Goal: Task Accomplishment & Management: Manage account settings

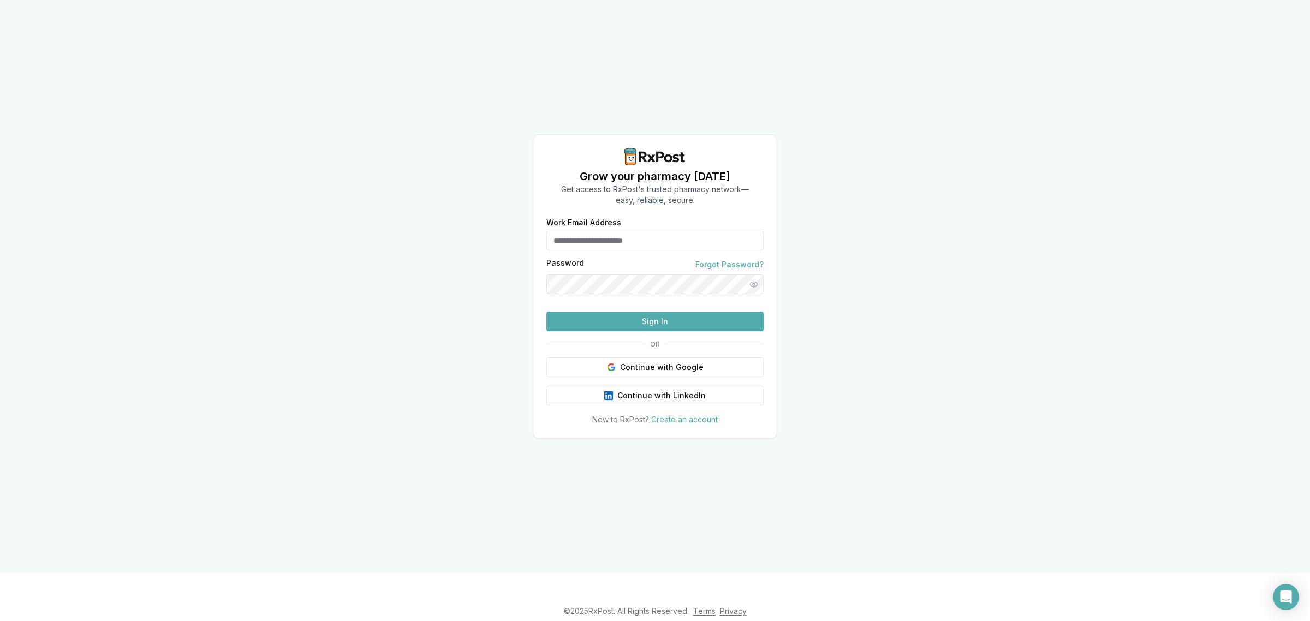
type input "**********"
click at [637, 331] on button "Sign In" at bounding box center [654, 322] width 217 height 20
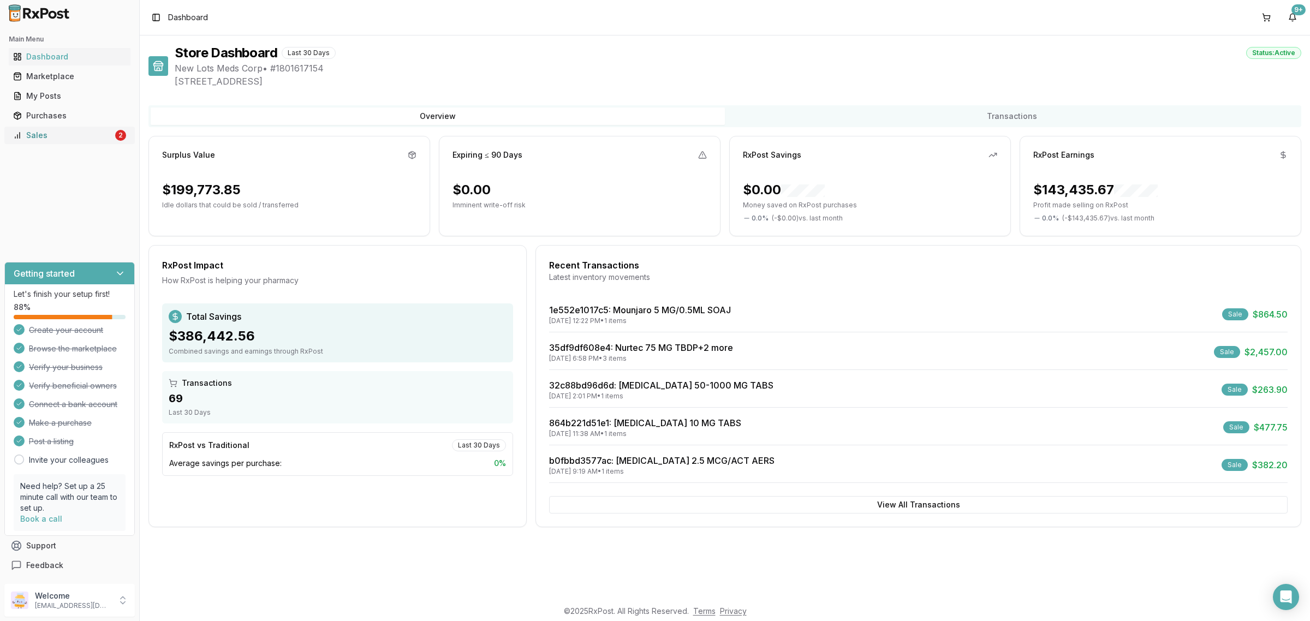
click at [80, 135] on div "Sales" at bounding box center [63, 135] width 100 height 11
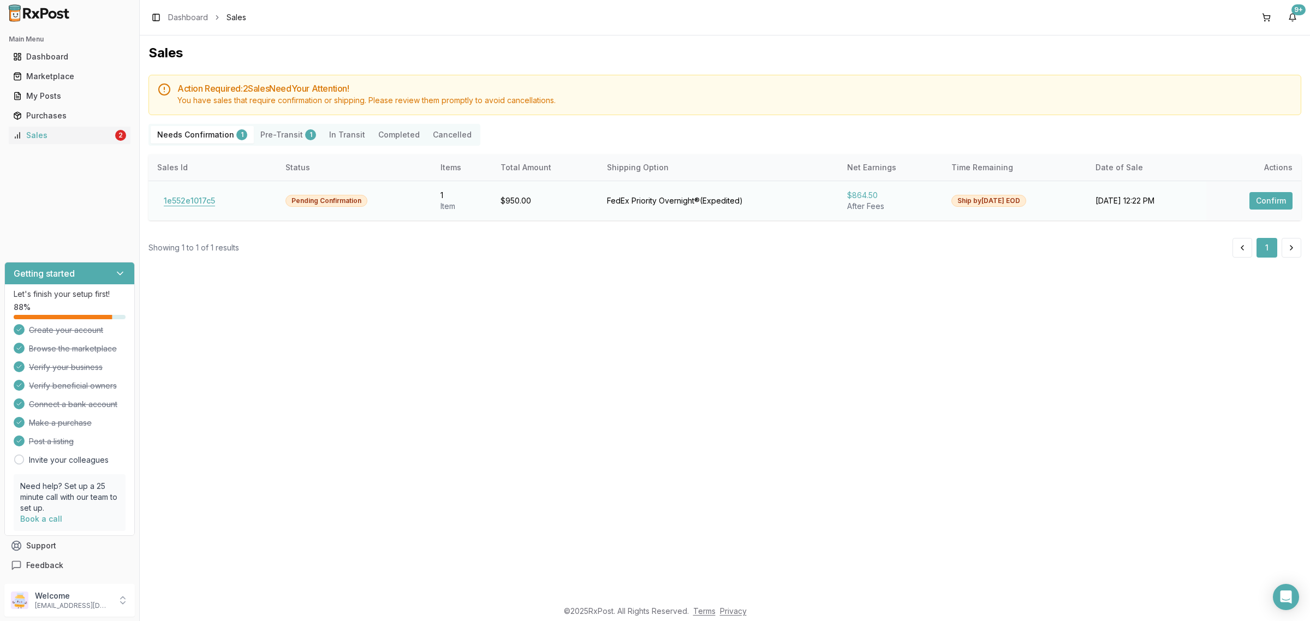
click at [216, 206] on button "1e552e1017c5" at bounding box center [189, 200] width 64 height 17
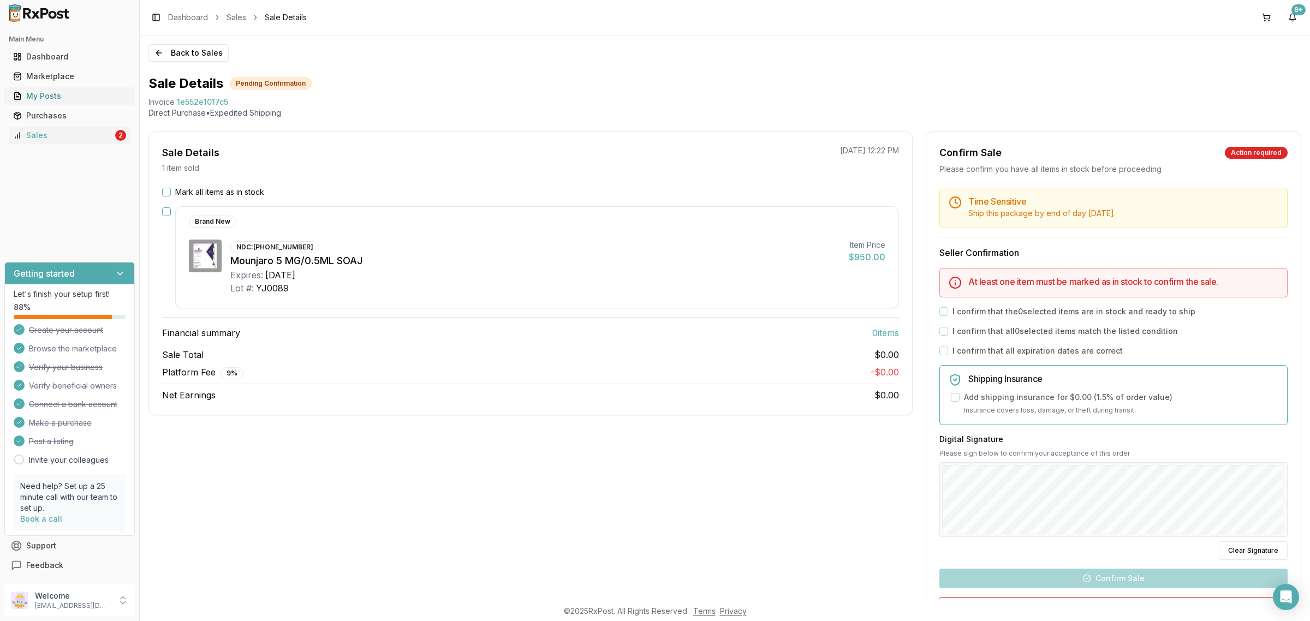
click at [55, 101] on div "My Posts" at bounding box center [69, 96] width 113 height 11
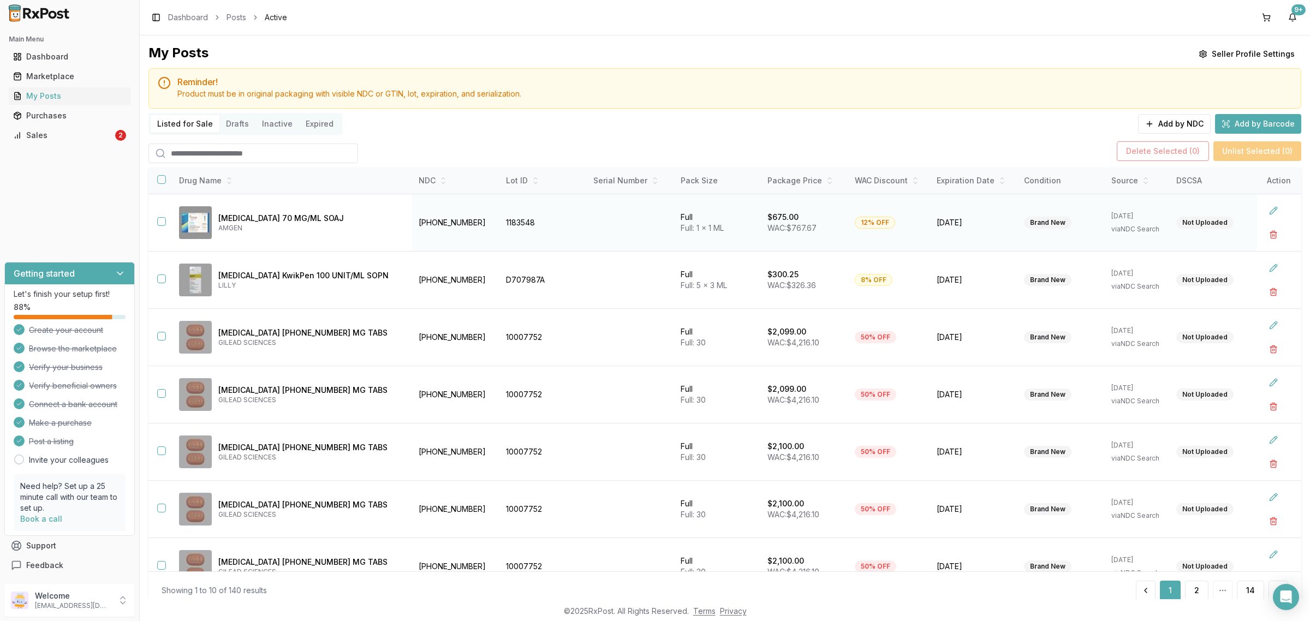
click at [162, 228] on td at bounding box center [159, 222] width 22 height 57
click at [159, 220] on button "button" at bounding box center [161, 221] width 9 height 9
click at [1149, 153] on button "Delete Selected ( 1 )" at bounding box center [1165, 151] width 91 height 20
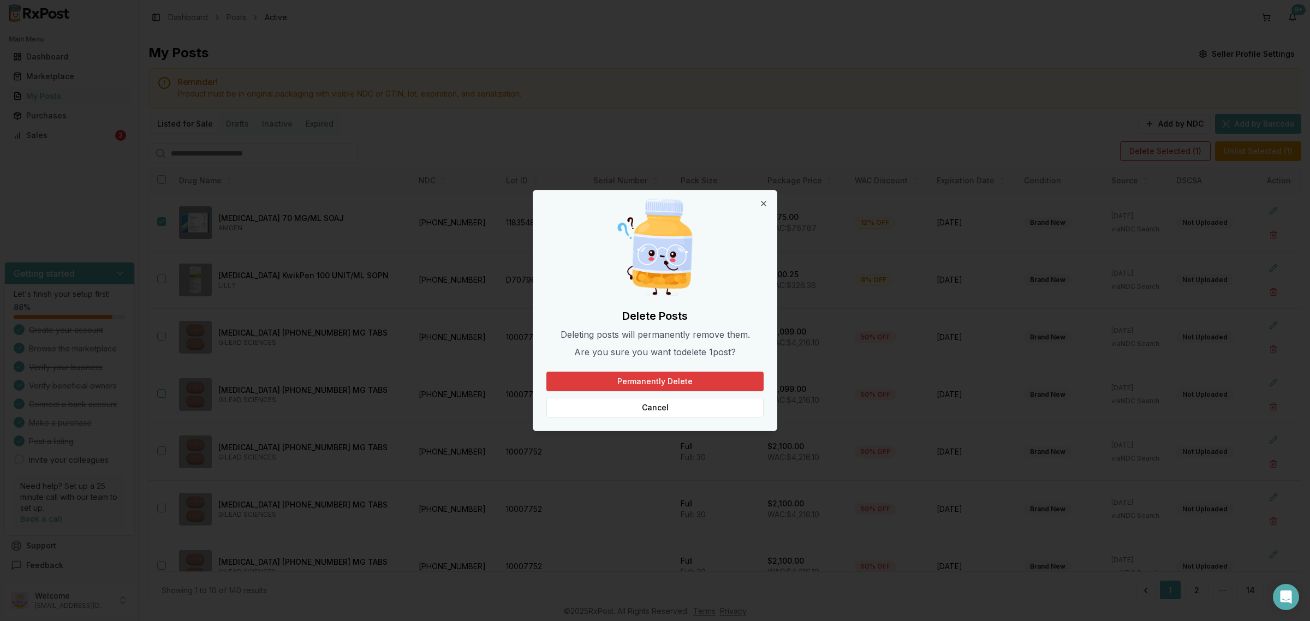
click at [681, 378] on button "Permanently Delete" at bounding box center [654, 382] width 217 height 20
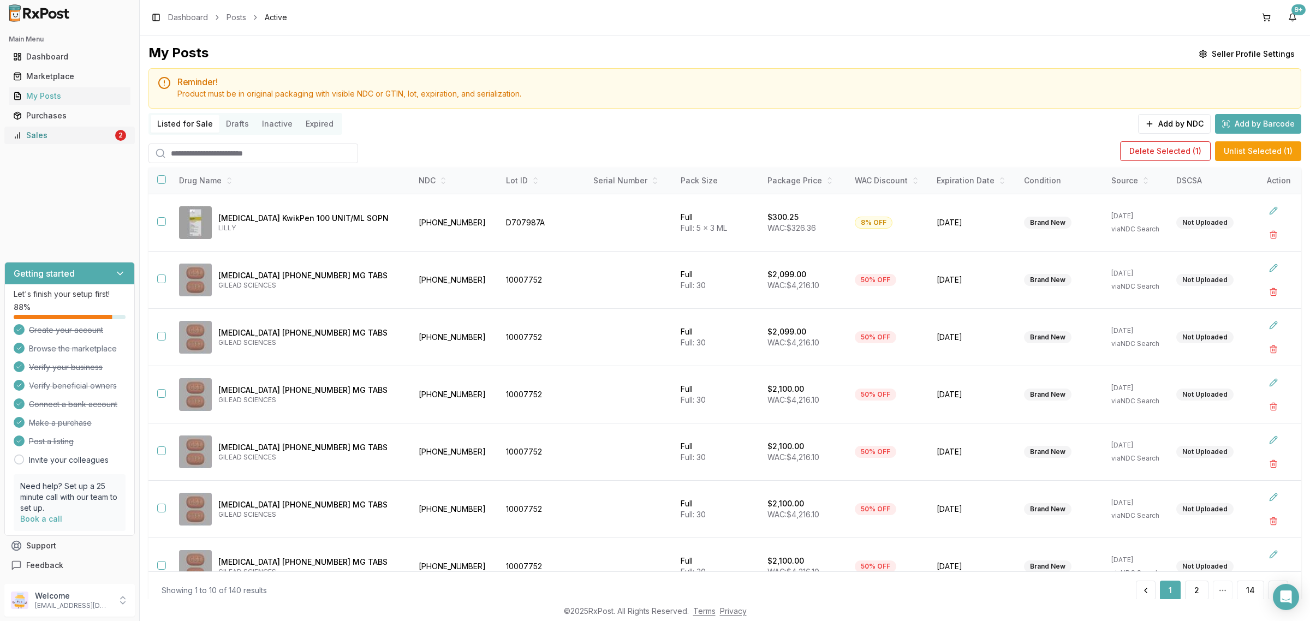
click at [78, 139] on div "Sales" at bounding box center [63, 135] width 100 height 11
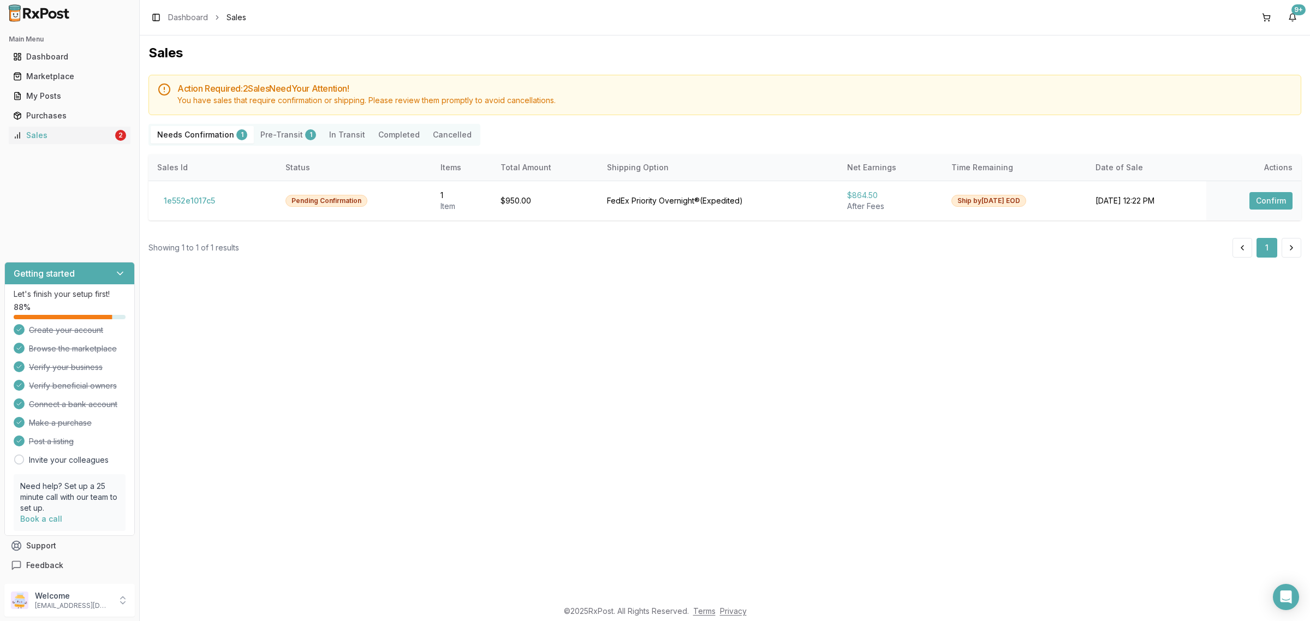
click at [390, 137] on button "Completed" at bounding box center [399, 134] width 55 height 17
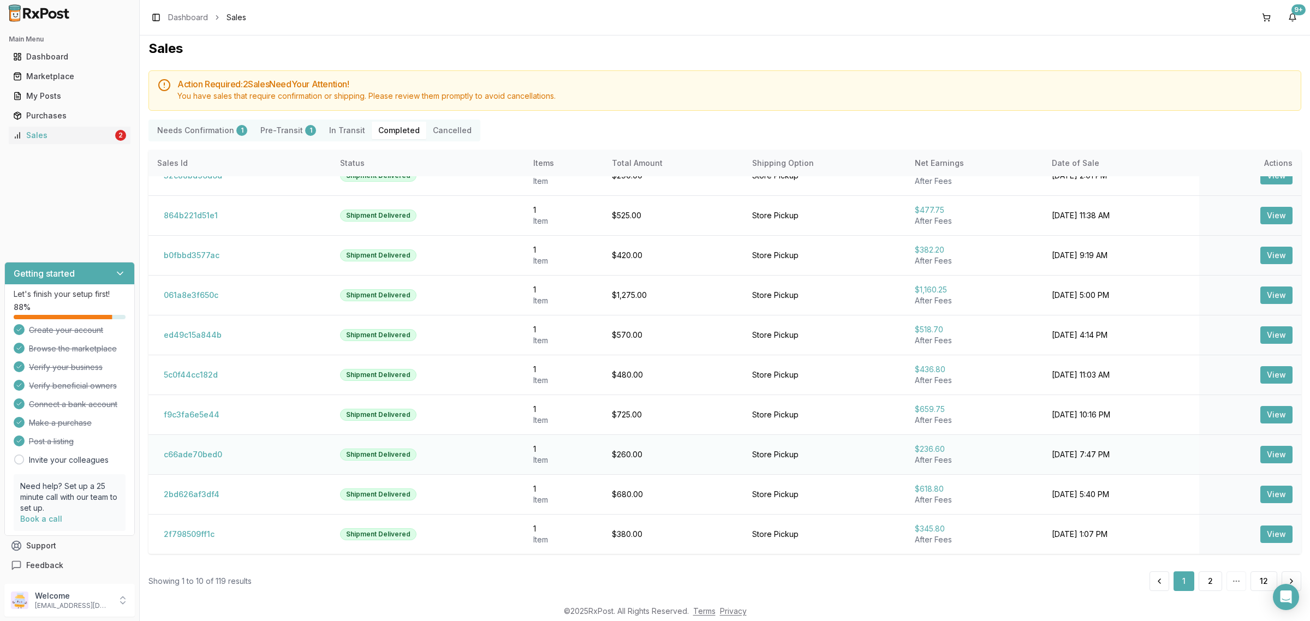
scroll to position [14, 0]
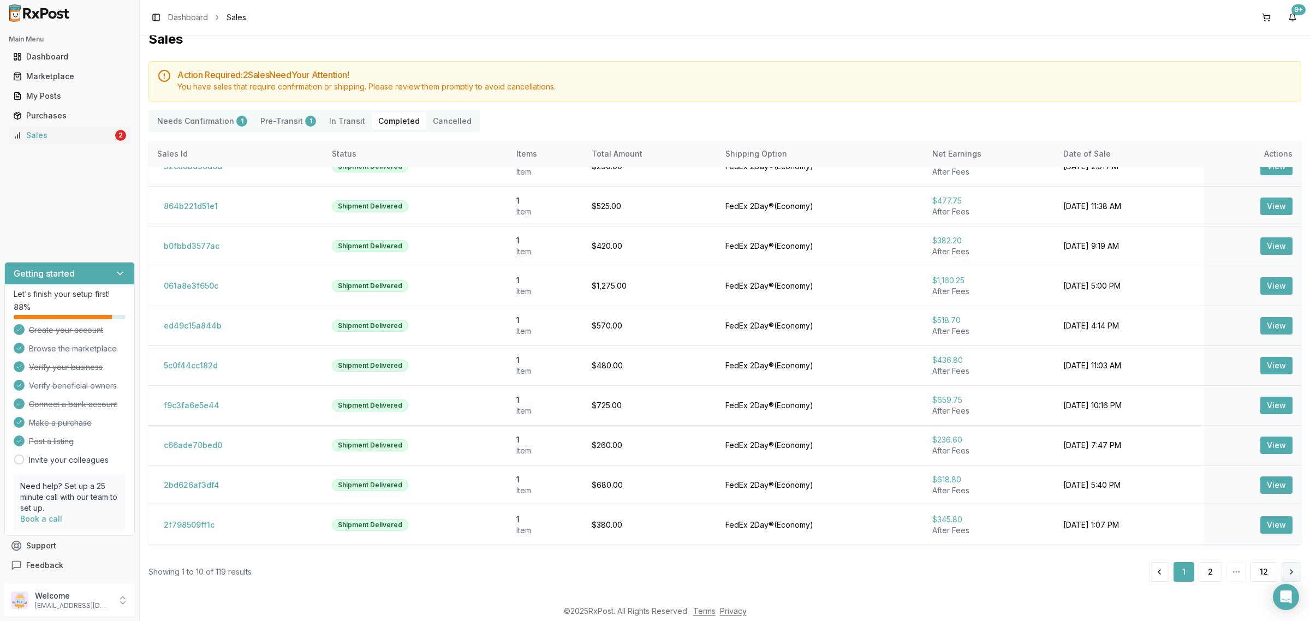
click at [1282, 571] on button at bounding box center [1291, 572] width 20 height 20
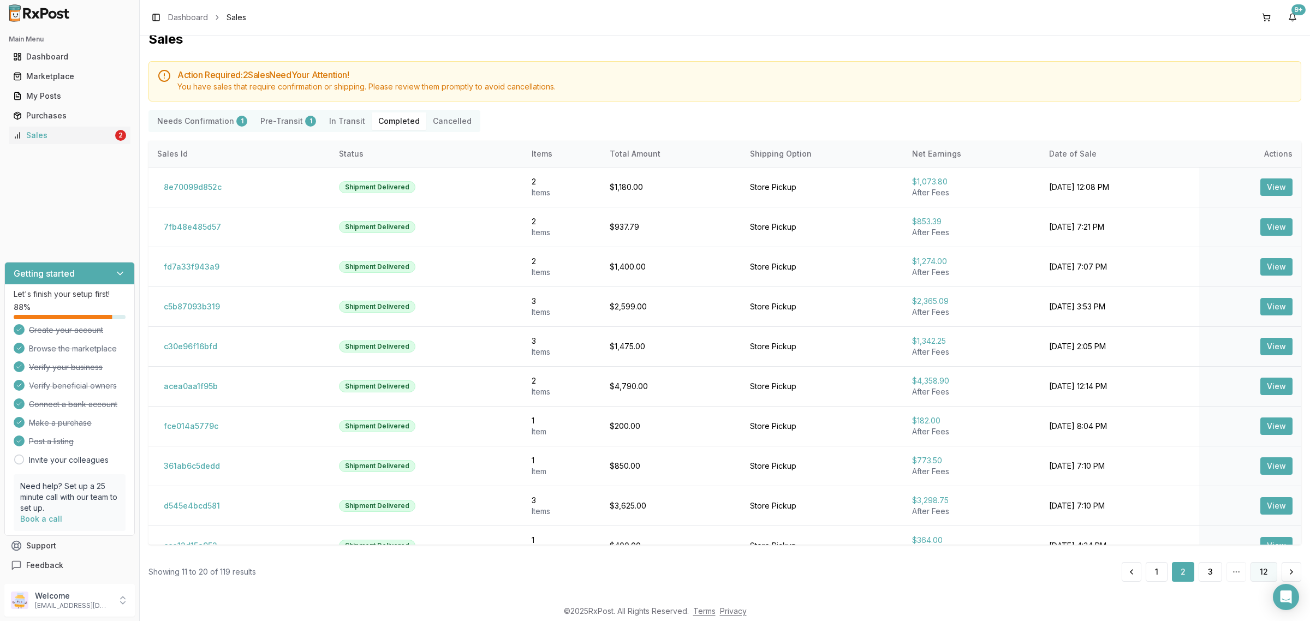
click at [1263, 569] on button "12" at bounding box center [1263, 572] width 27 height 20
click at [1259, 576] on button "12" at bounding box center [1263, 572] width 27 height 20
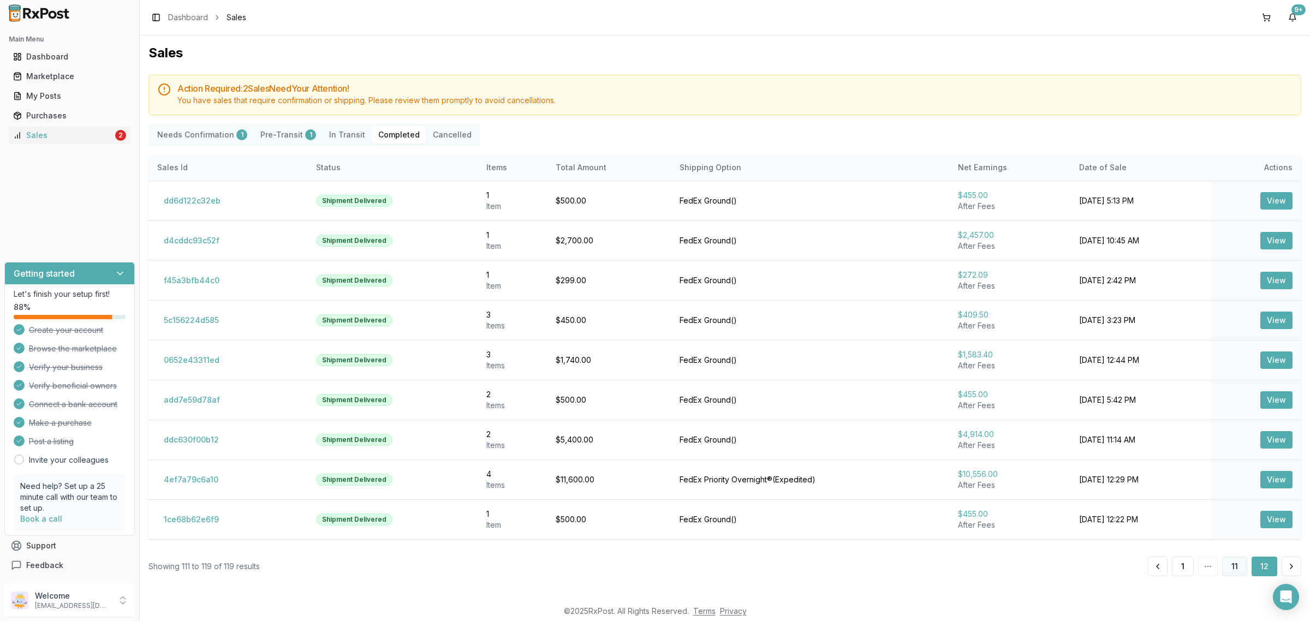
click at [1236, 571] on button "11" at bounding box center [1234, 567] width 25 height 20
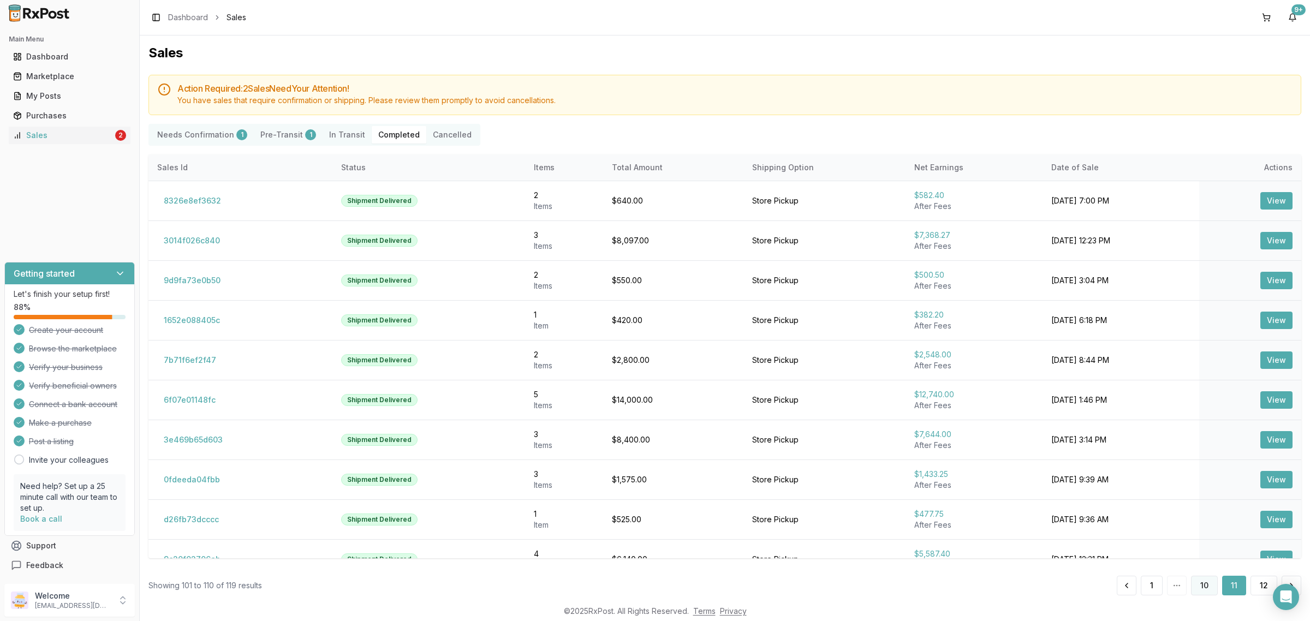
click at [1205, 588] on button "10" at bounding box center [1204, 586] width 27 height 20
click at [1179, 585] on button "9" at bounding box center [1174, 586] width 23 height 20
click at [1155, 587] on button "8" at bounding box center [1151, 586] width 23 height 20
click at [1147, 590] on button "7" at bounding box center [1155, 586] width 23 height 20
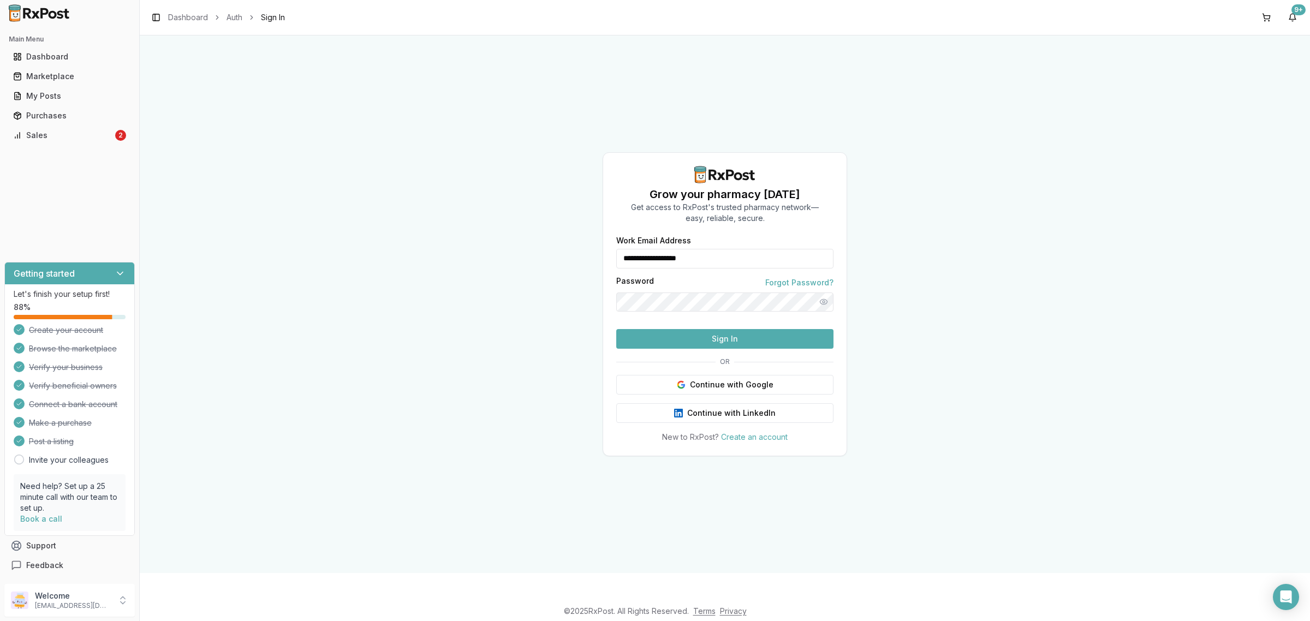
click at [689, 349] on button "Sign In" at bounding box center [724, 339] width 217 height 20
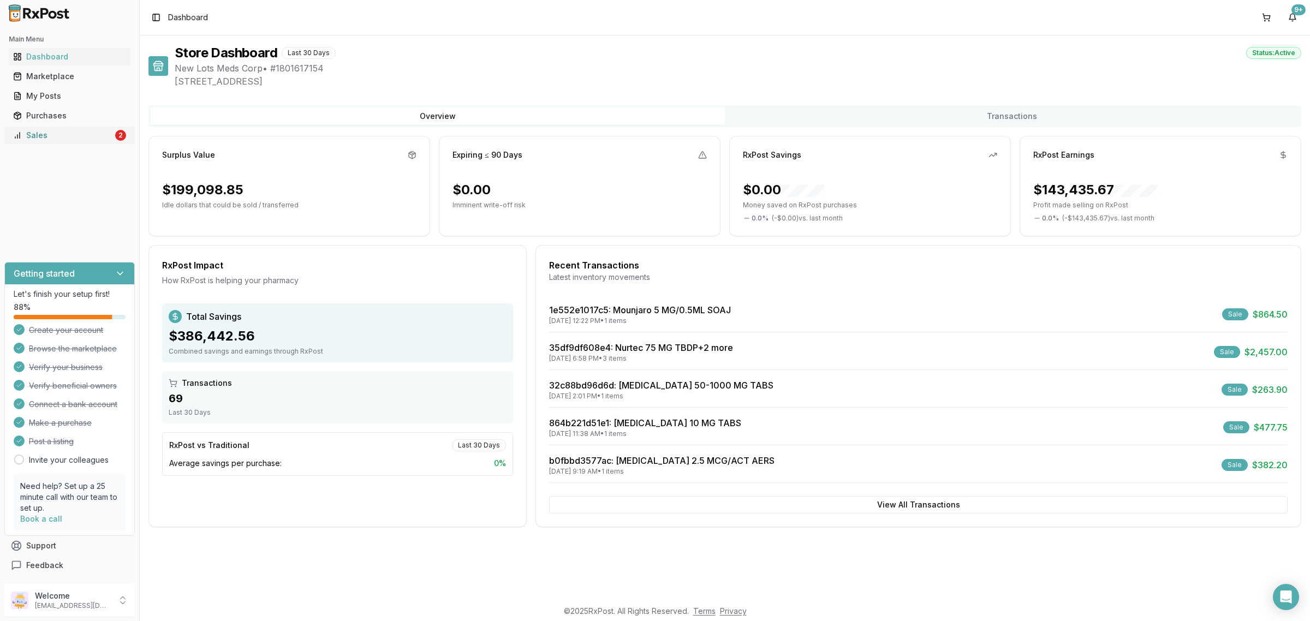
click at [64, 138] on div "Sales" at bounding box center [63, 135] width 100 height 11
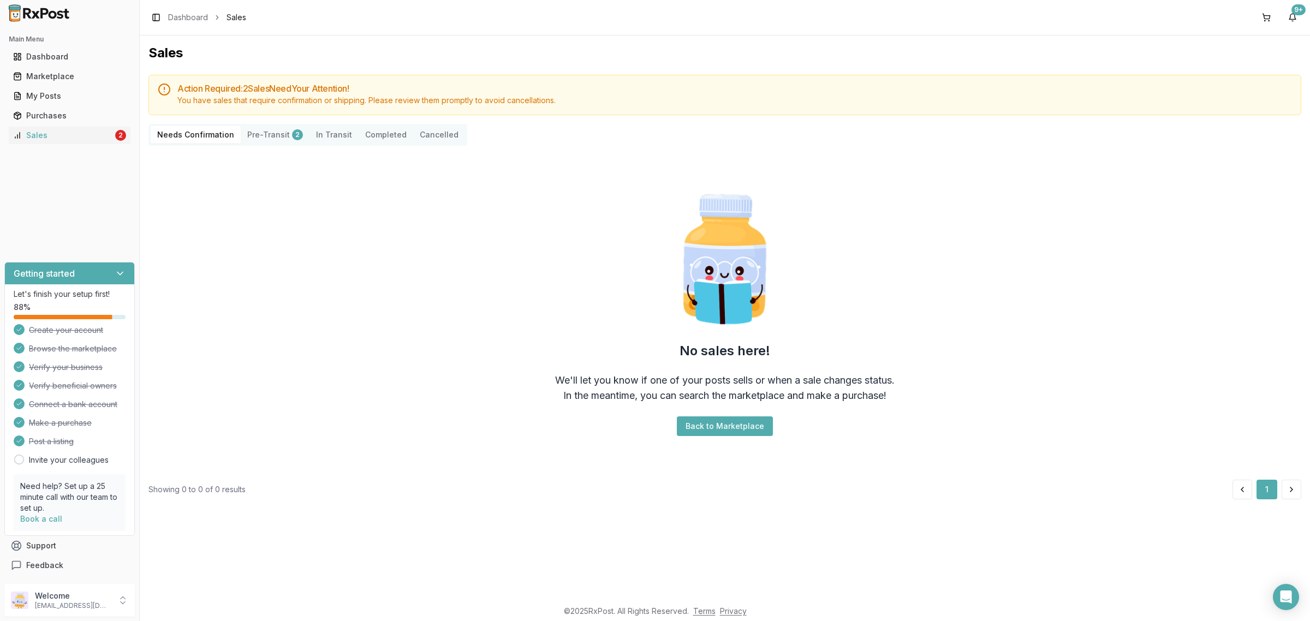
click at [361, 128] on button "Completed" at bounding box center [385, 134] width 55 height 17
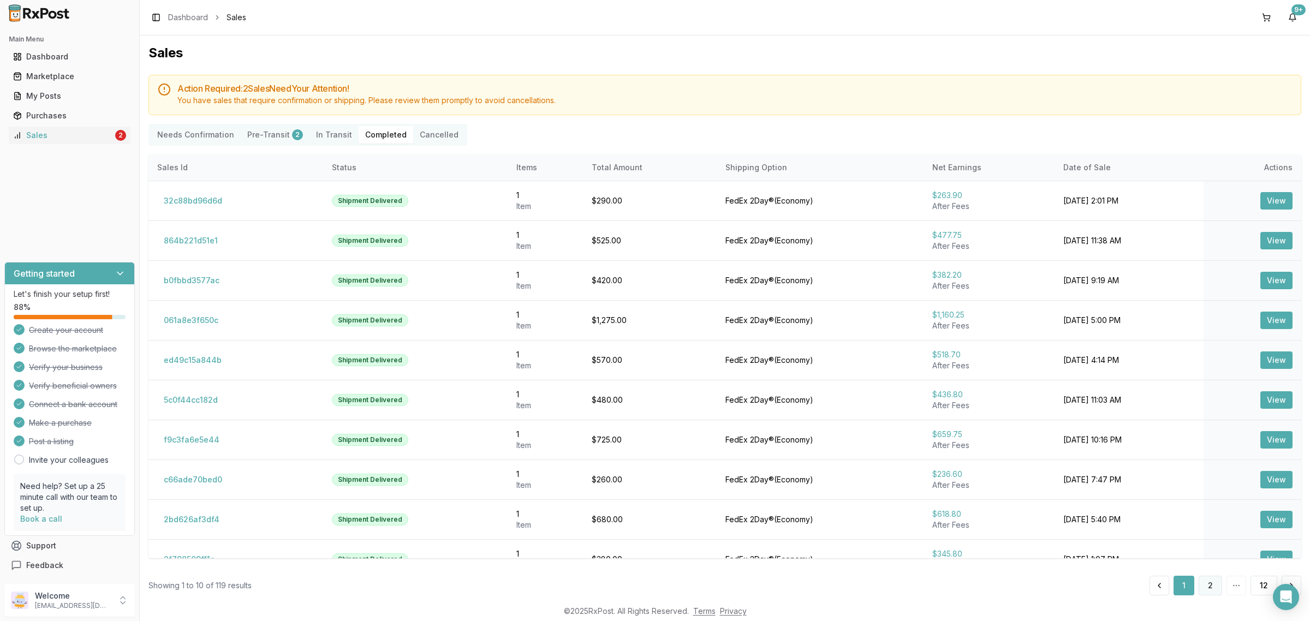
click at [1212, 593] on button "2" at bounding box center [1209, 586] width 23 height 20
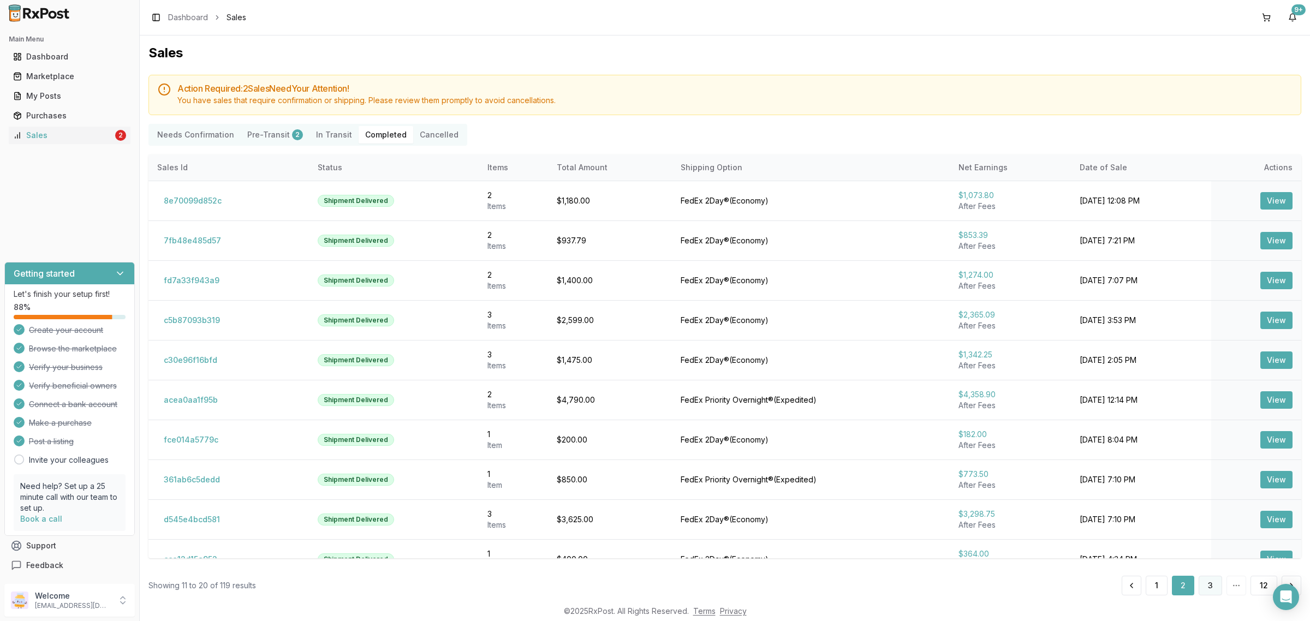
click at [1204, 583] on button "3" at bounding box center [1209, 586] width 23 height 20
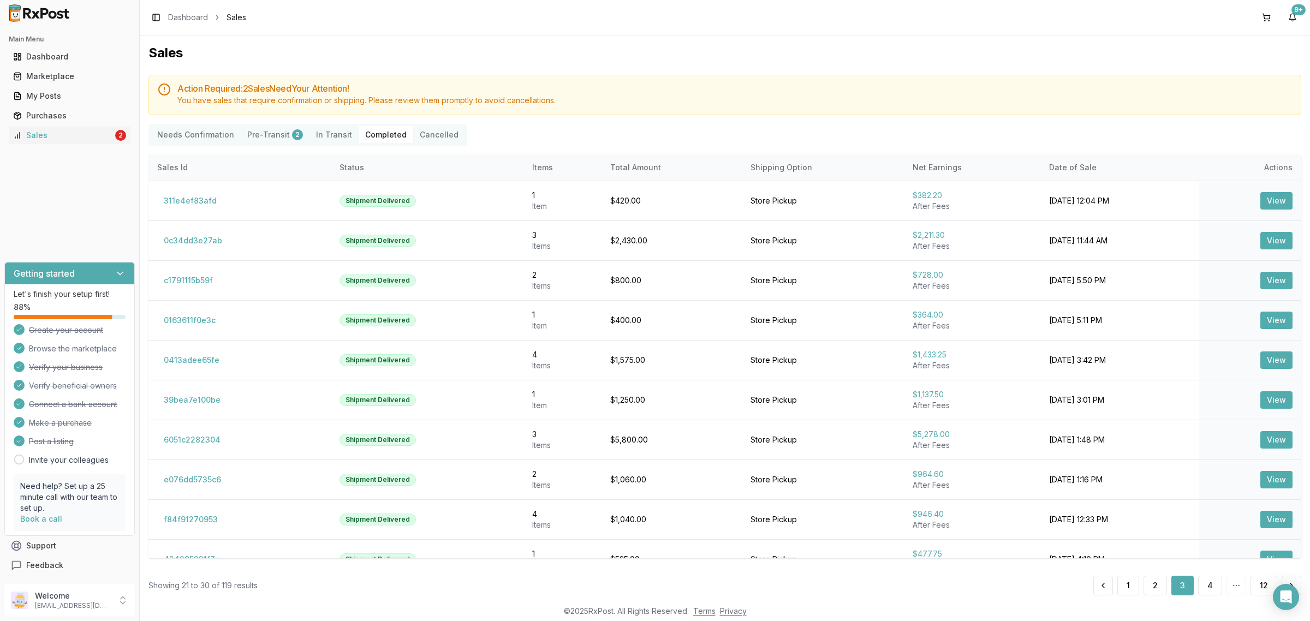
click at [1204, 583] on button "4" at bounding box center [1210, 586] width 24 height 20
click at [1200, 585] on button "5" at bounding box center [1210, 586] width 23 height 20
click at [1202, 590] on button "6" at bounding box center [1209, 586] width 23 height 20
click at [1211, 582] on button "6" at bounding box center [1209, 586] width 23 height 20
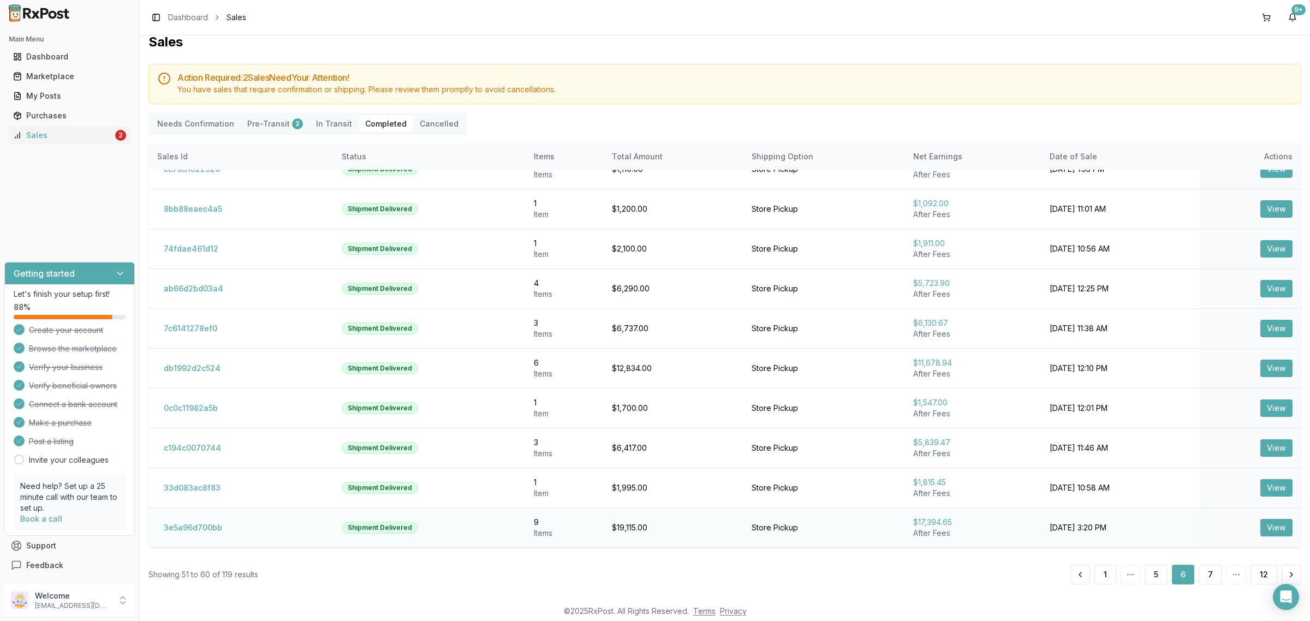
scroll to position [14, 0]
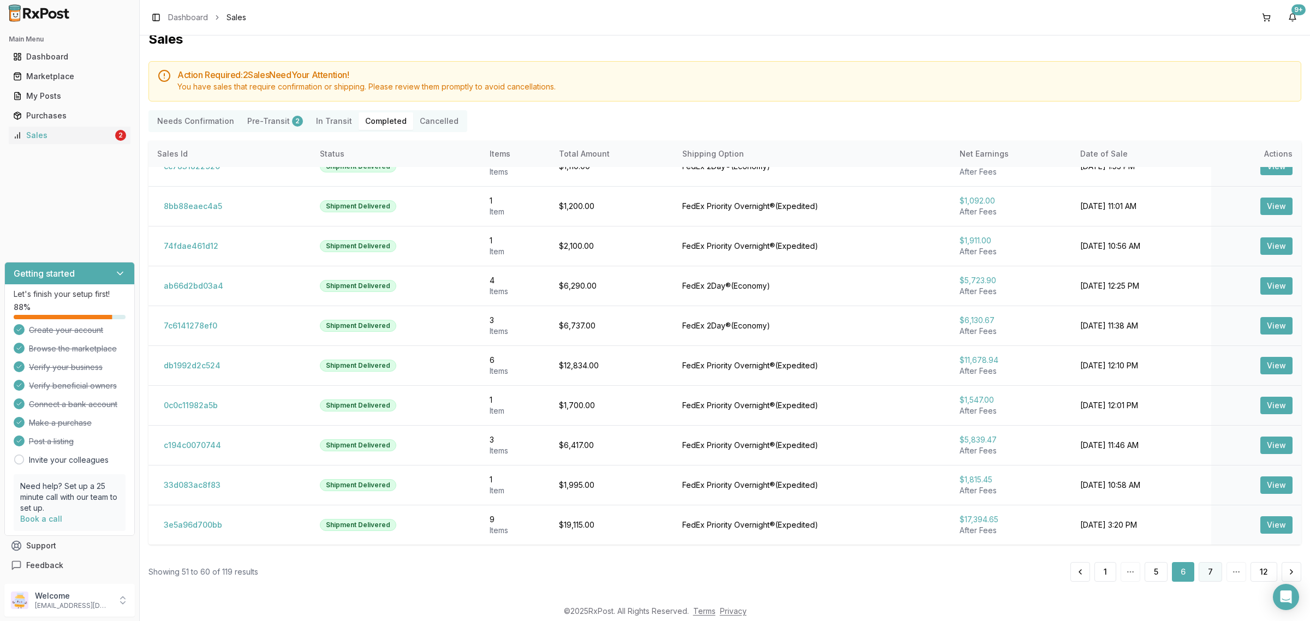
click at [1207, 573] on button "7" at bounding box center [1209, 572] width 23 height 20
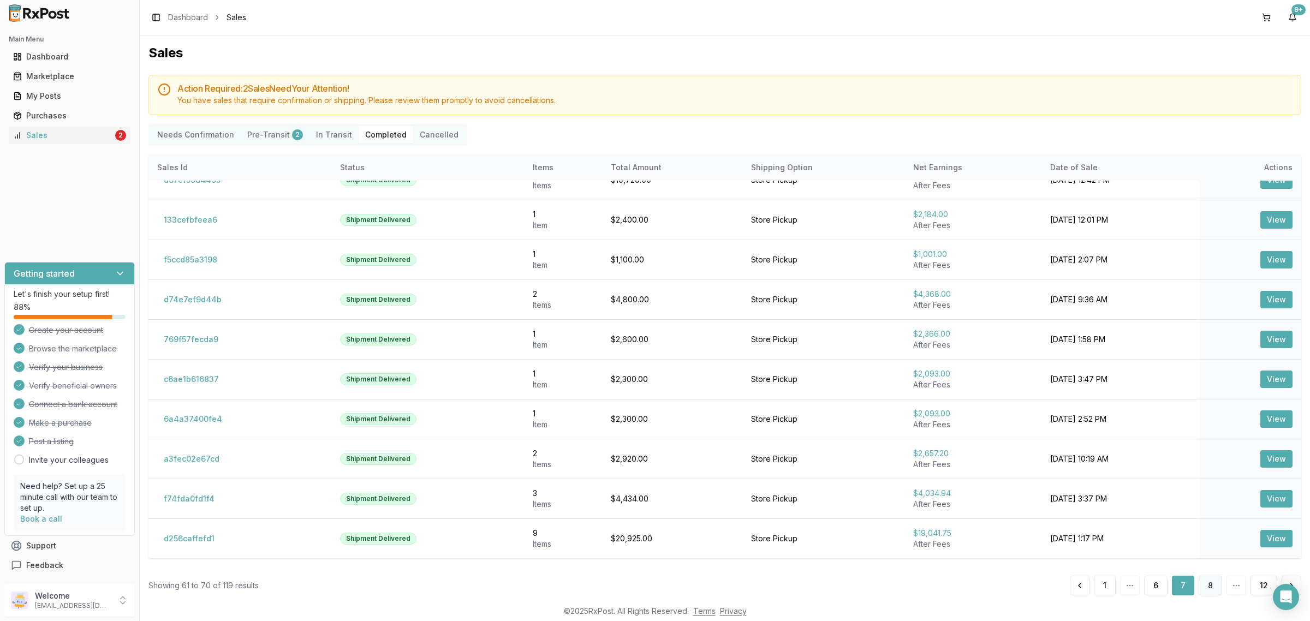
click at [1204, 585] on button "8" at bounding box center [1209, 586] width 23 height 20
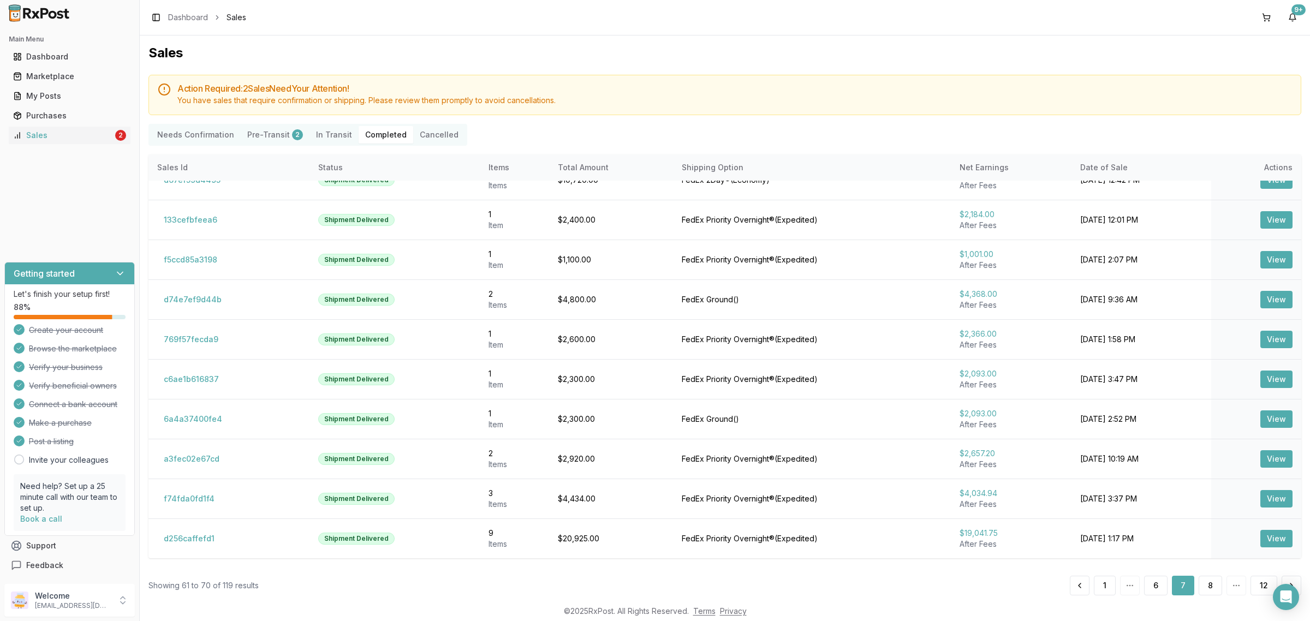
scroll to position [14, 0]
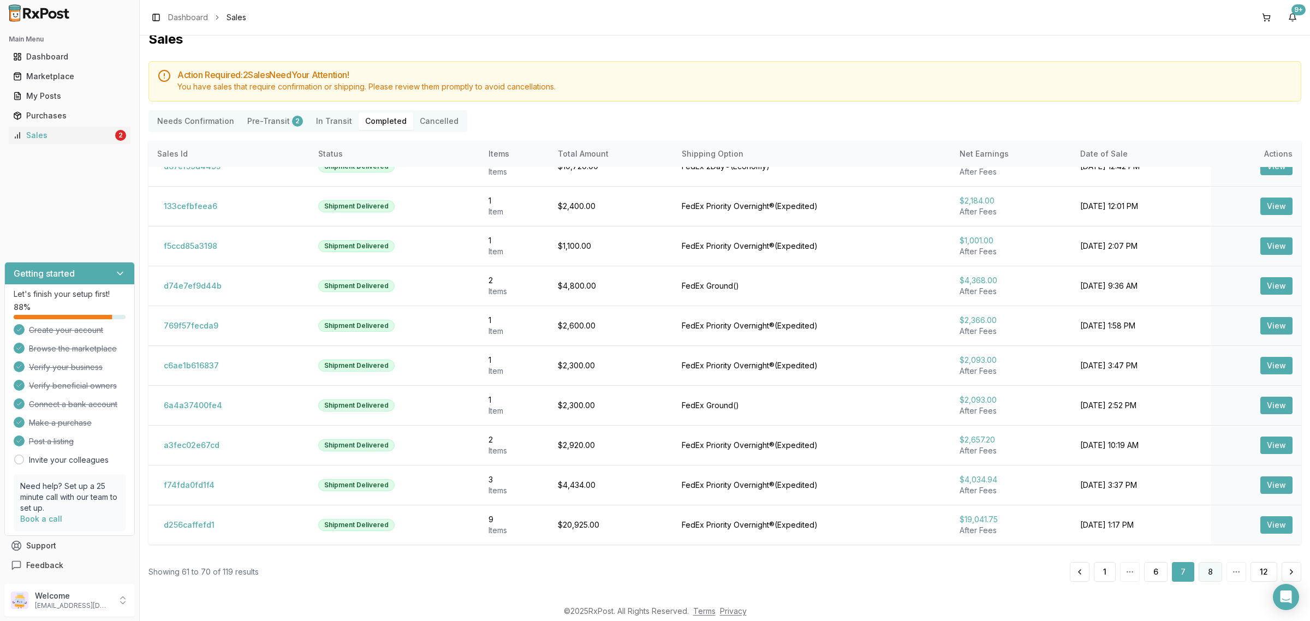
click at [1206, 570] on button "8" at bounding box center [1209, 572] width 23 height 20
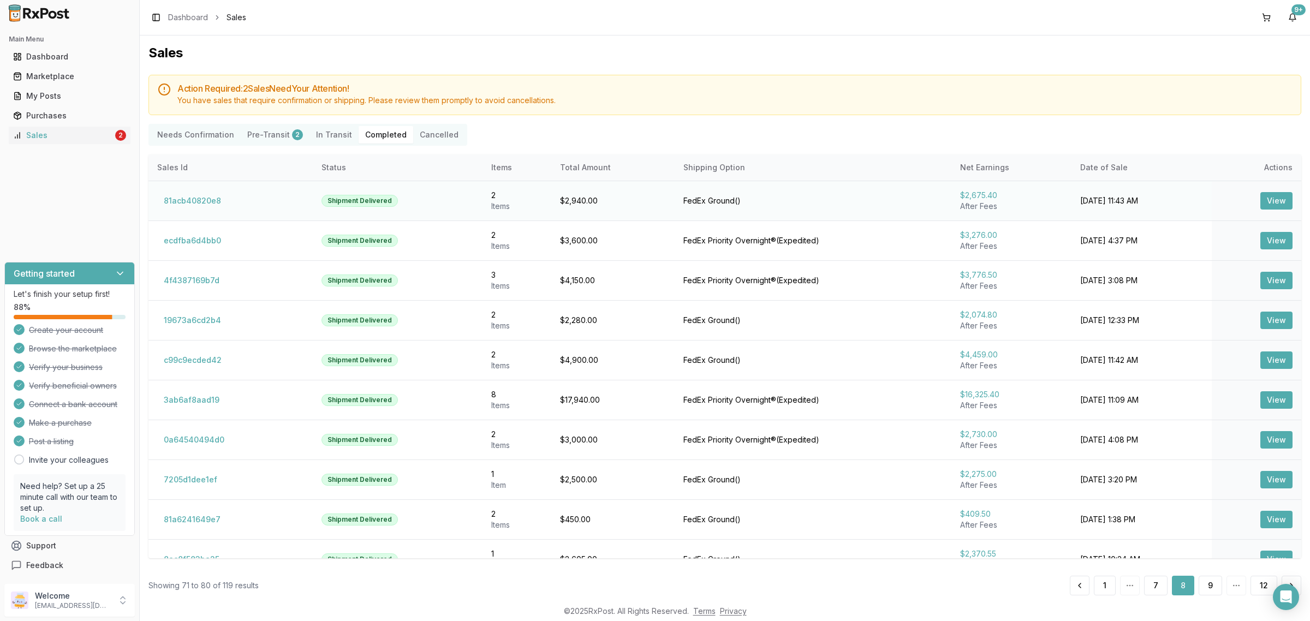
click at [1267, 206] on button "View" at bounding box center [1276, 200] width 32 height 17
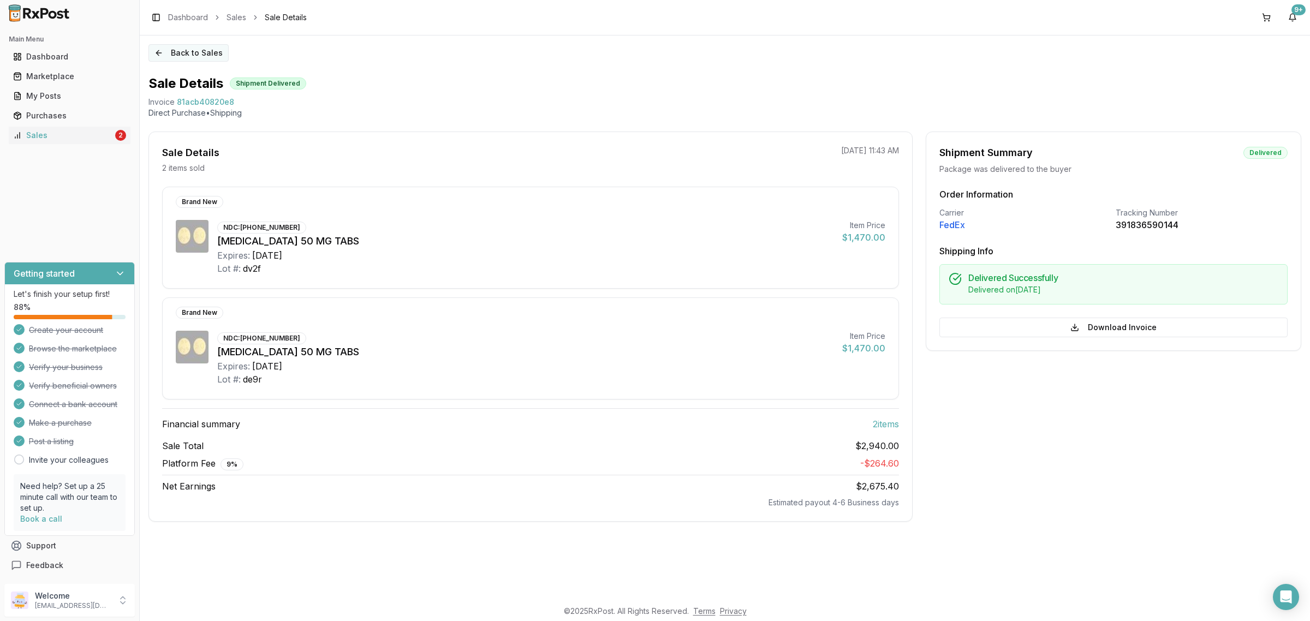
click at [178, 55] on button "Back to Sales" at bounding box center [188, 52] width 80 height 17
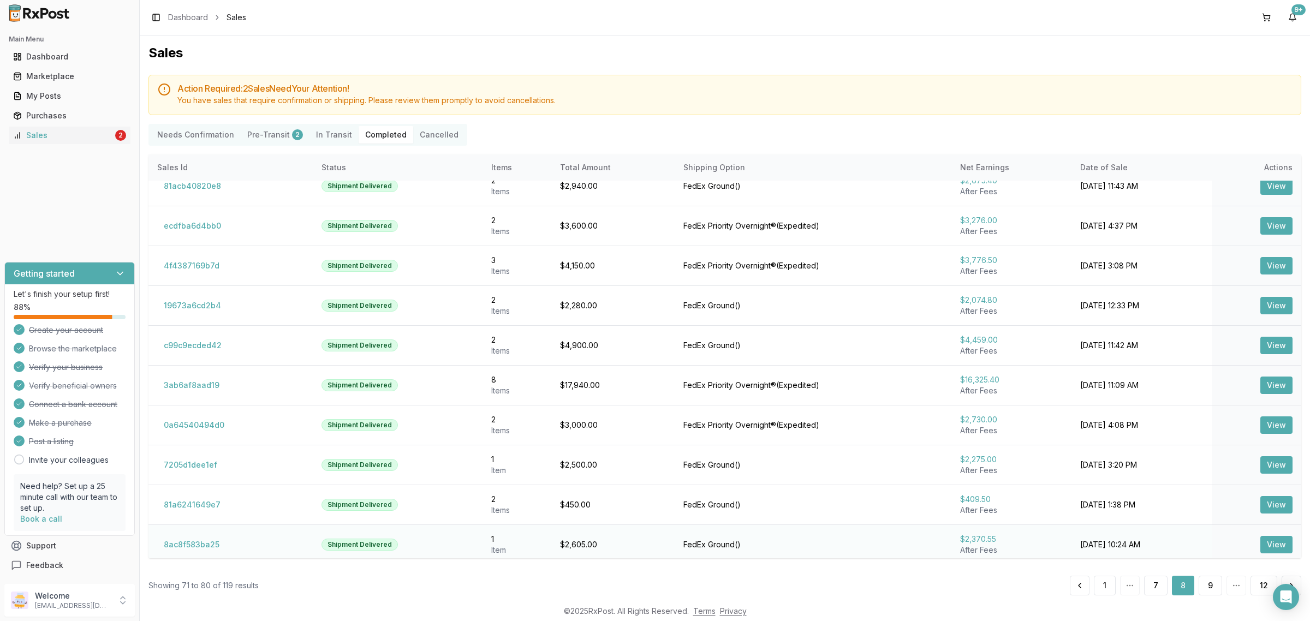
scroll to position [22, 0]
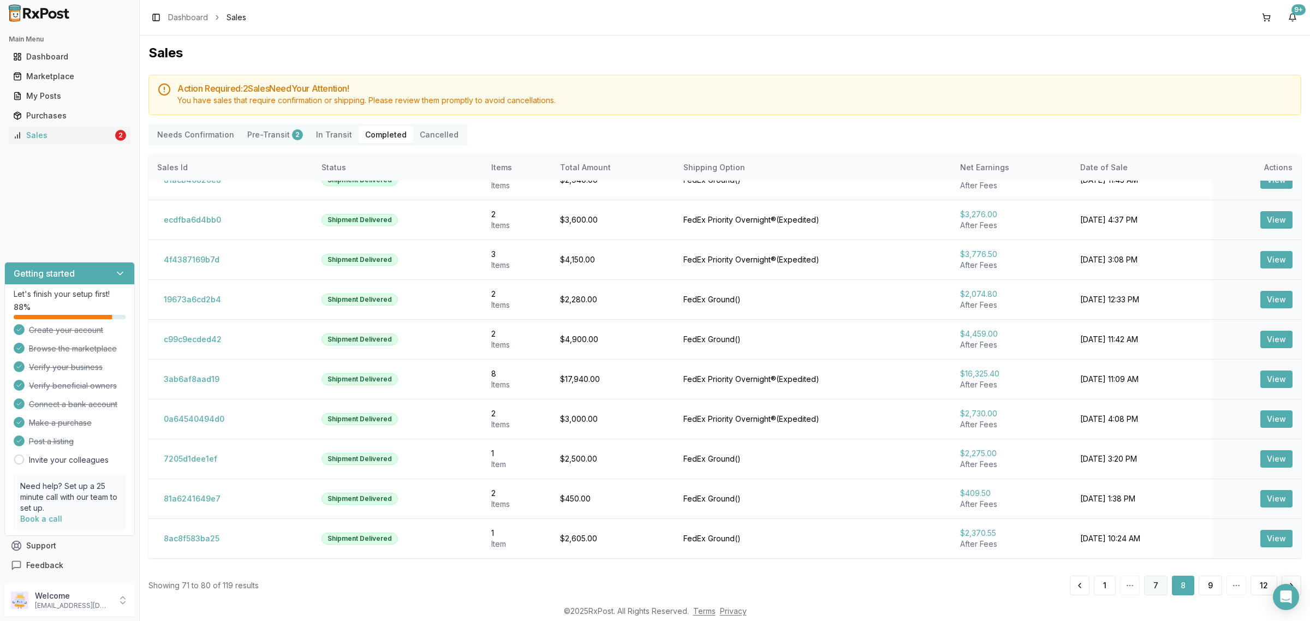
click at [1158, 585] on button "7" at bounding box center [1155, 586] width 23 height 20
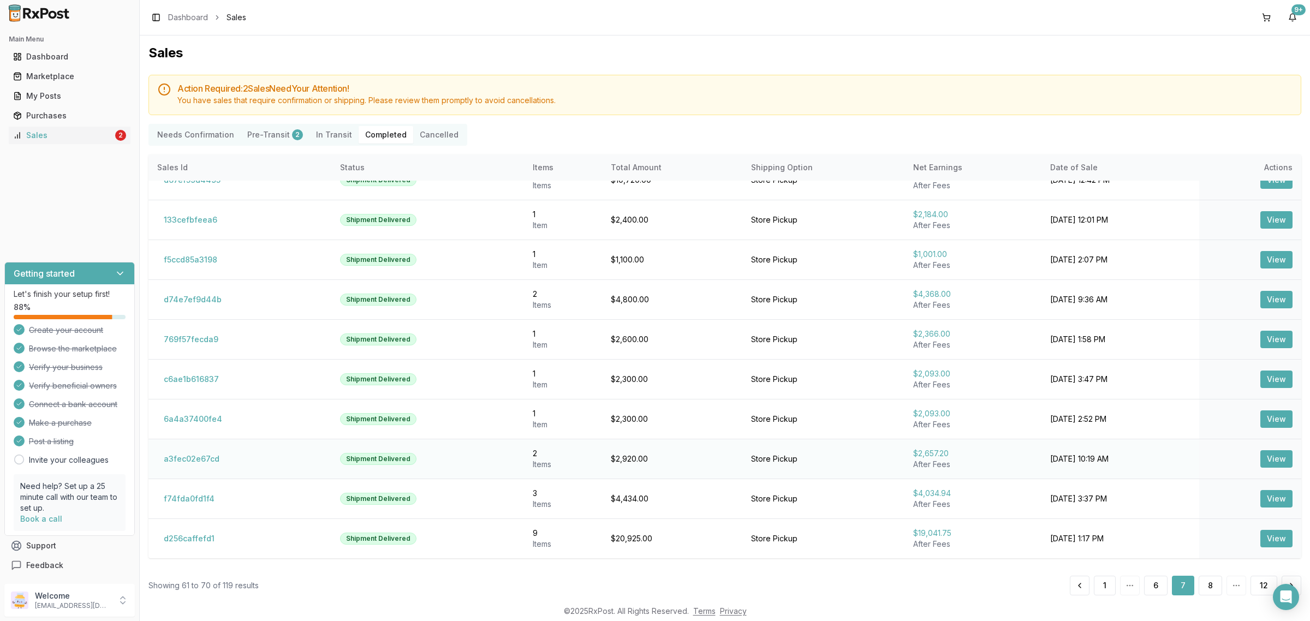
scroll to position [14, 0]
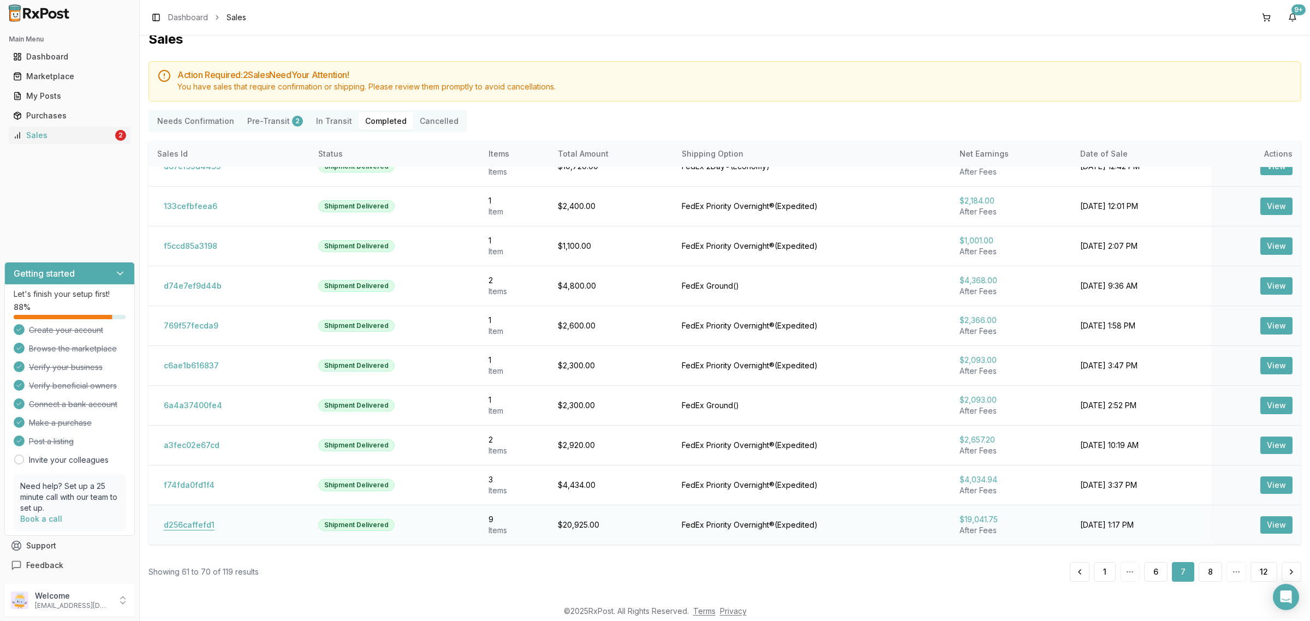
click at [176, 527] on button "d256caffefd1" at bounding box center [189, 524] width 64 height 17
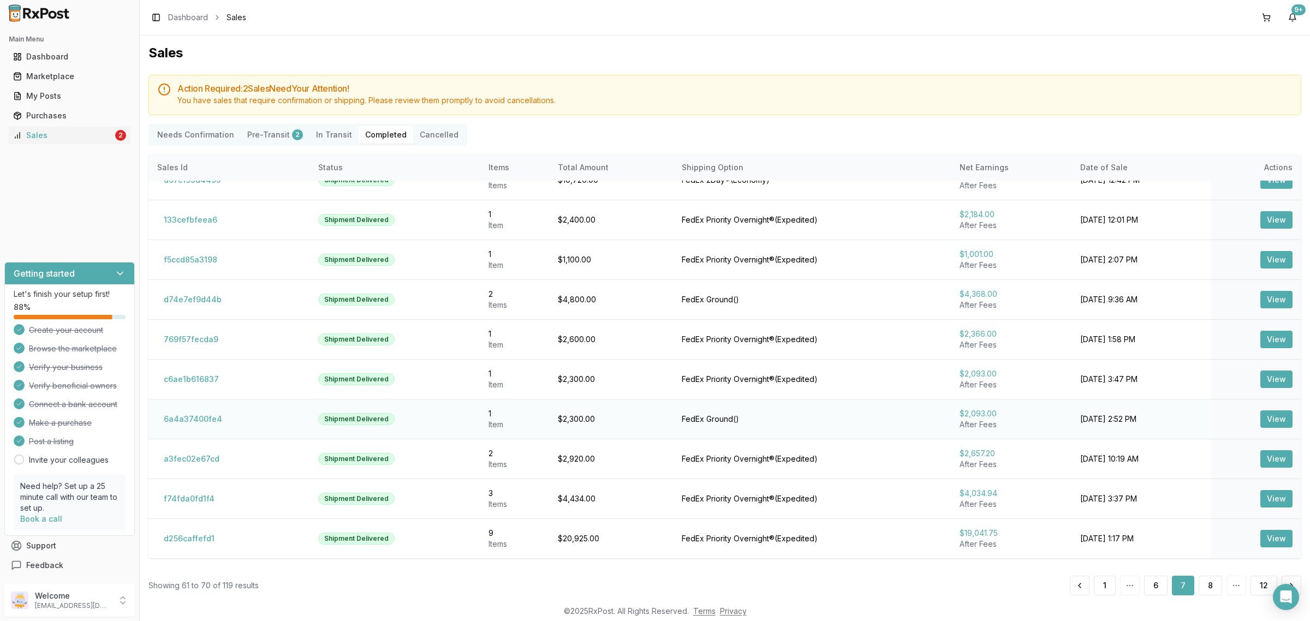
scroll to position [14, 0]
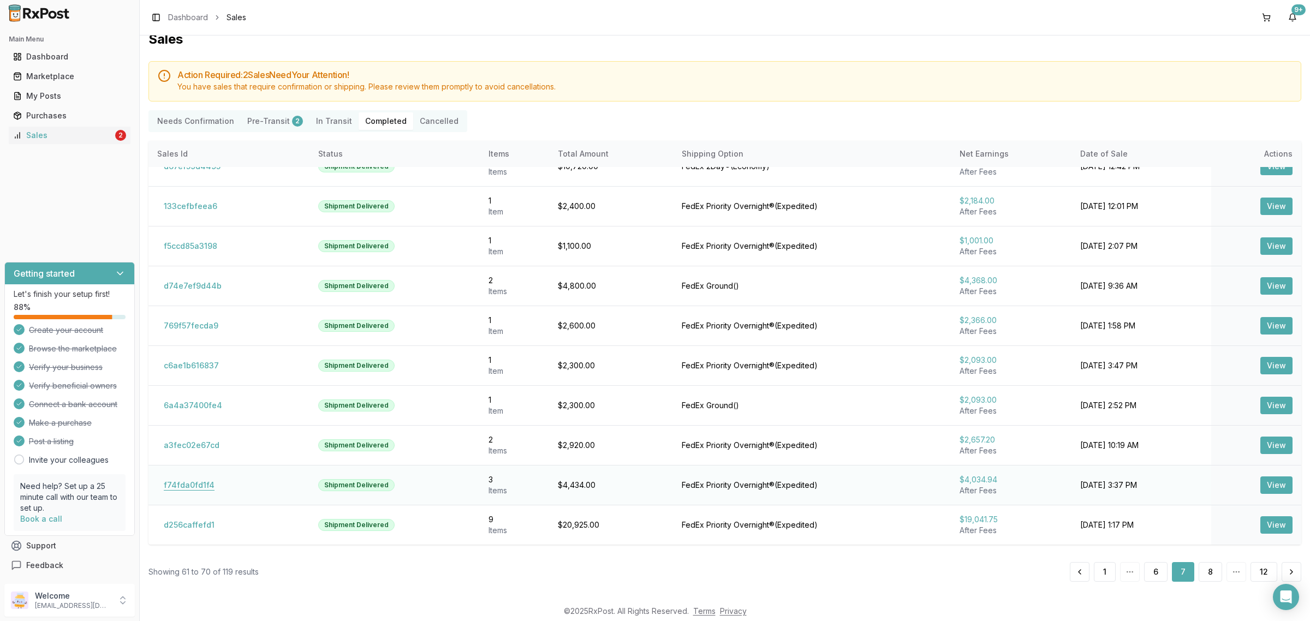
click at [200, 481] on button "f74fda0fd1f4" at bounding box center [189, 484] width 64 height 17
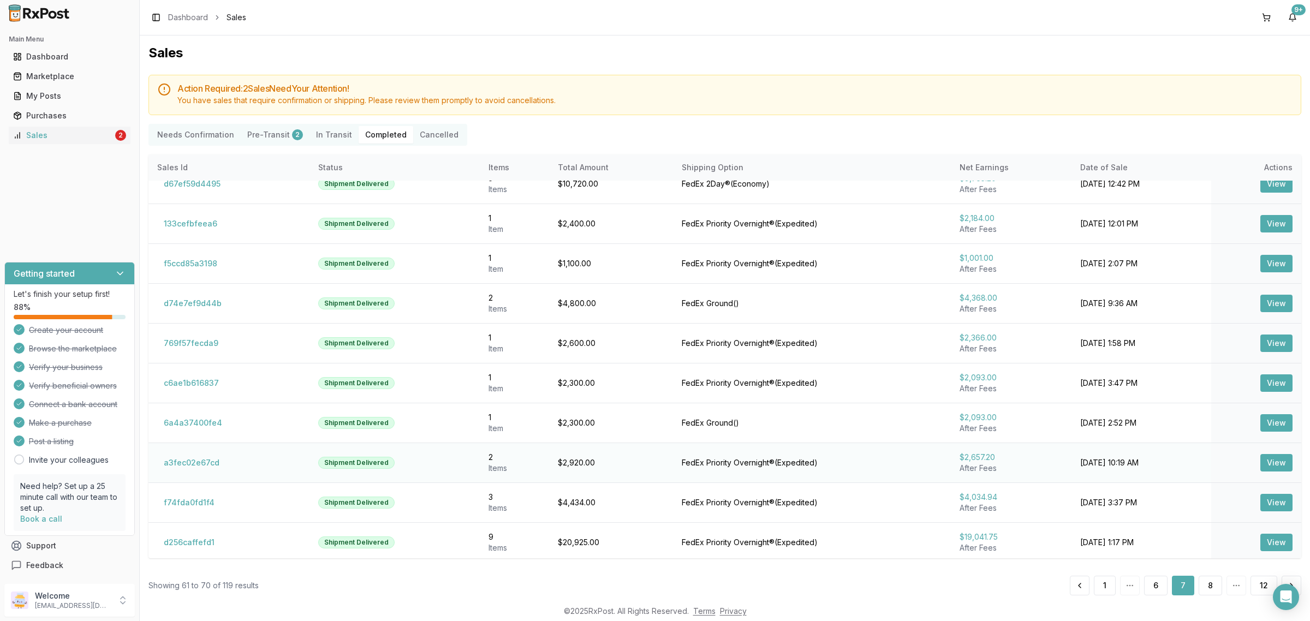
scroll to position [22, 0]
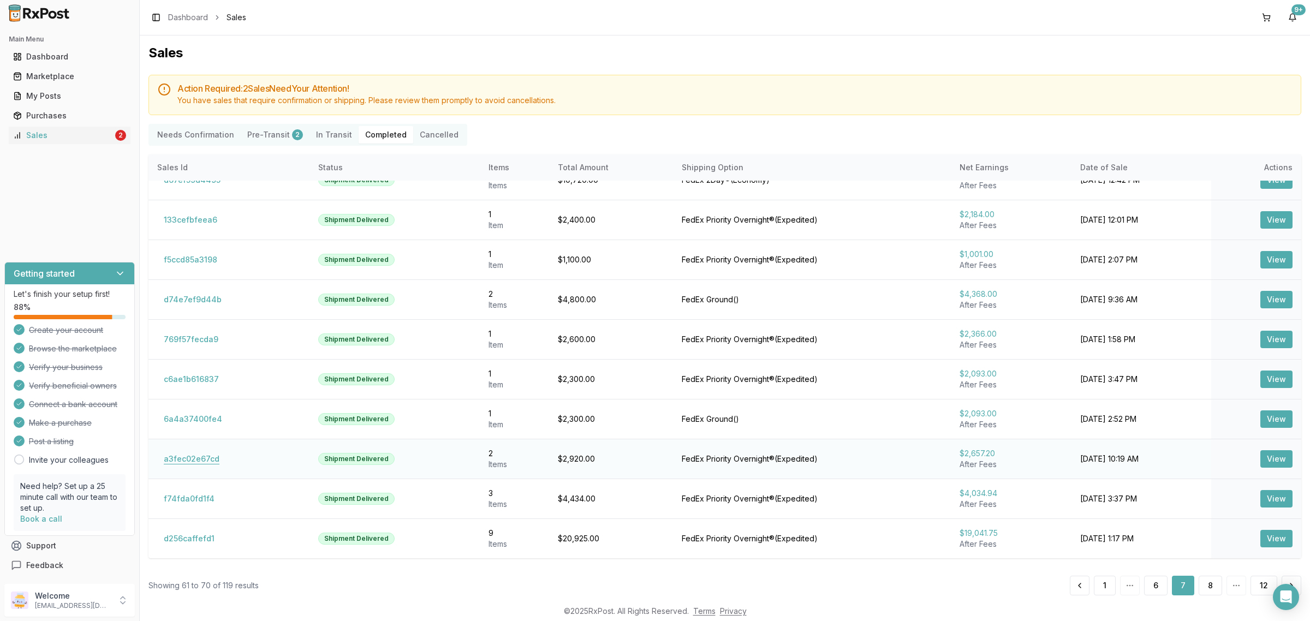
click at [183, 453] on button "a3fec02e67cd" at bounding box center [191, 458] width 69 height 17
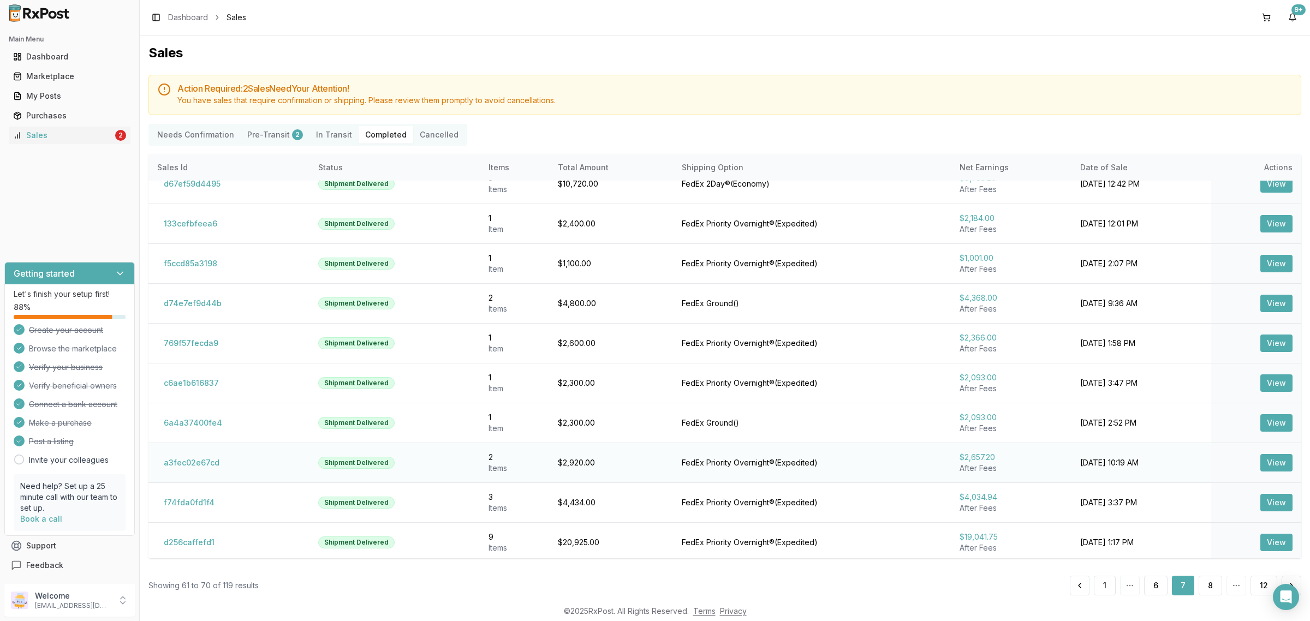
scroll to position [22, 0]
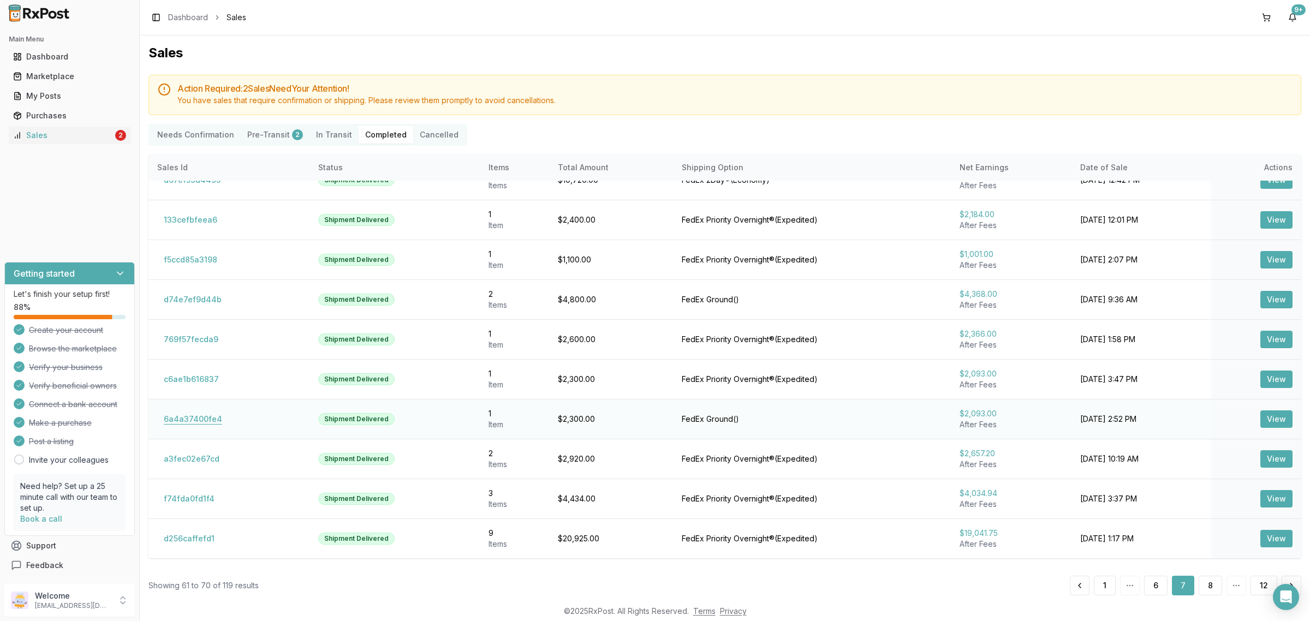
click at [200, 420] on button "6a4a37400fe4" at bounding box center [192, 418] width 71 height 17
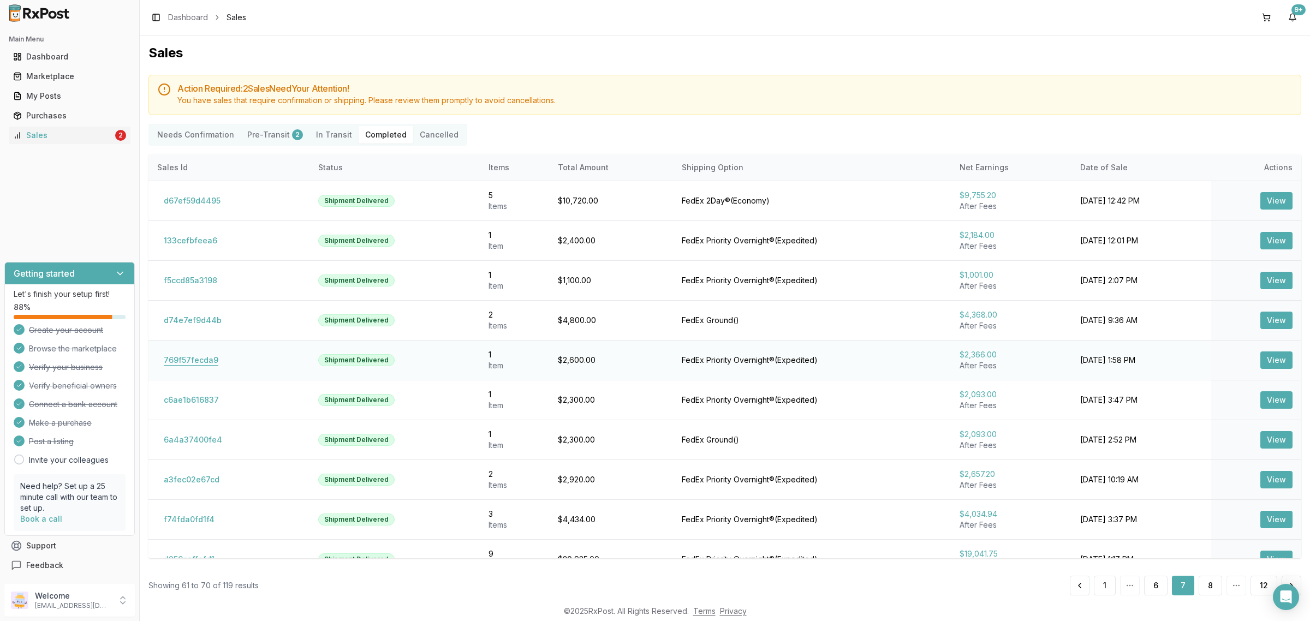
click at [203, 366] on button "769f57fecda9" at bounding box center [191, 359] width 68 height 17
click at [189, 318] on button "d74e7ef9d44b" at bounding box center [192, 320] width 71 height 17
click at [188, 286] on button "f5ccd85a3198" at bounding box center [190, 280] width 67 height 17
click at [193, 236] on button "133cefbfeea6" at bounding box center [190, 240] width 67 height 17
click at [197, 204] on button "d67ef59d4495" at bounding box center [192, 200] width 70 height 17
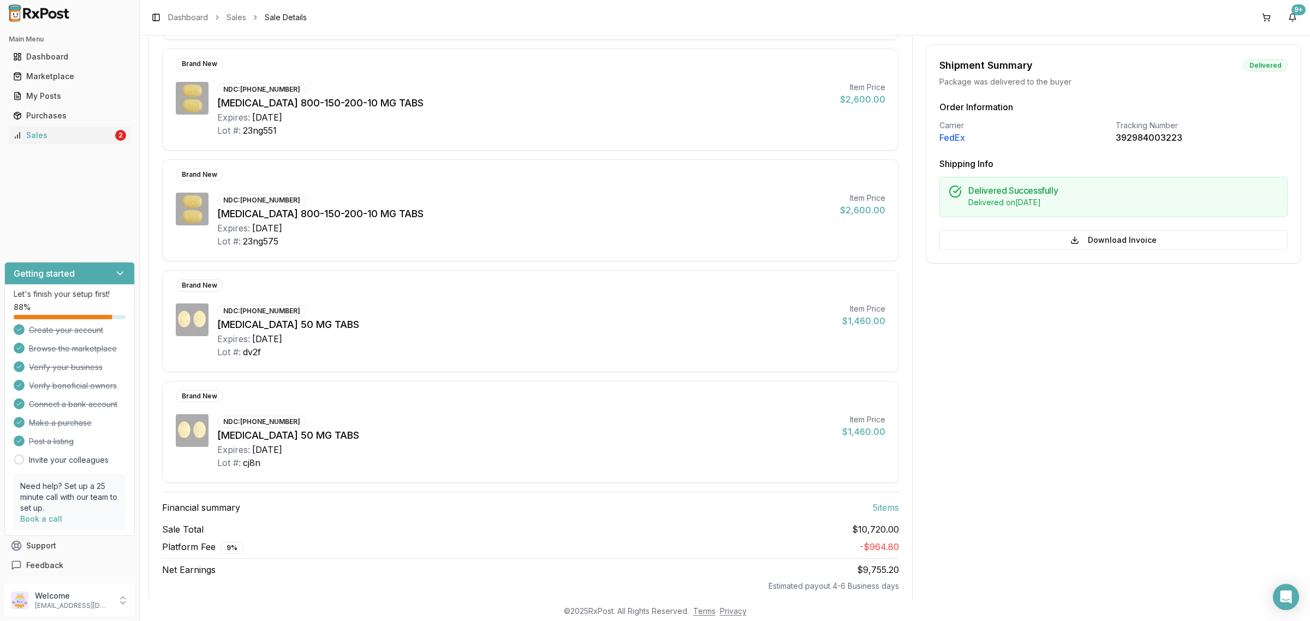
scroll to position [273, 0]
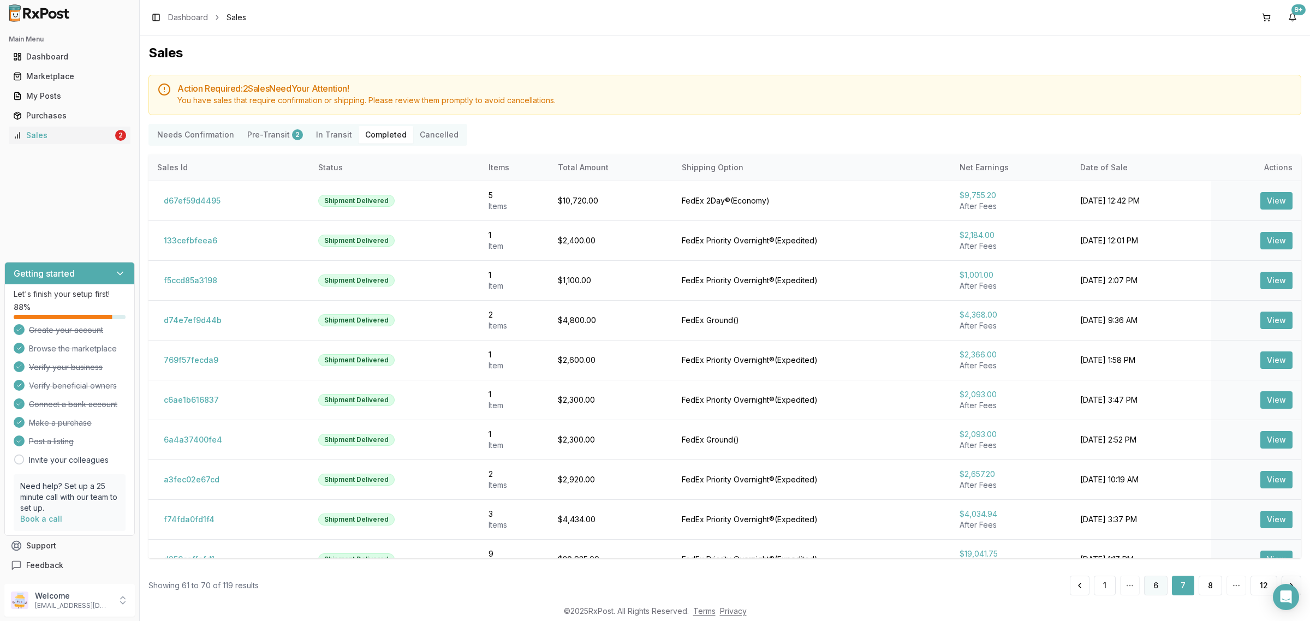
click at [1150, 587] on button "6" at bounding box center [1155, 586] width 23 height 20
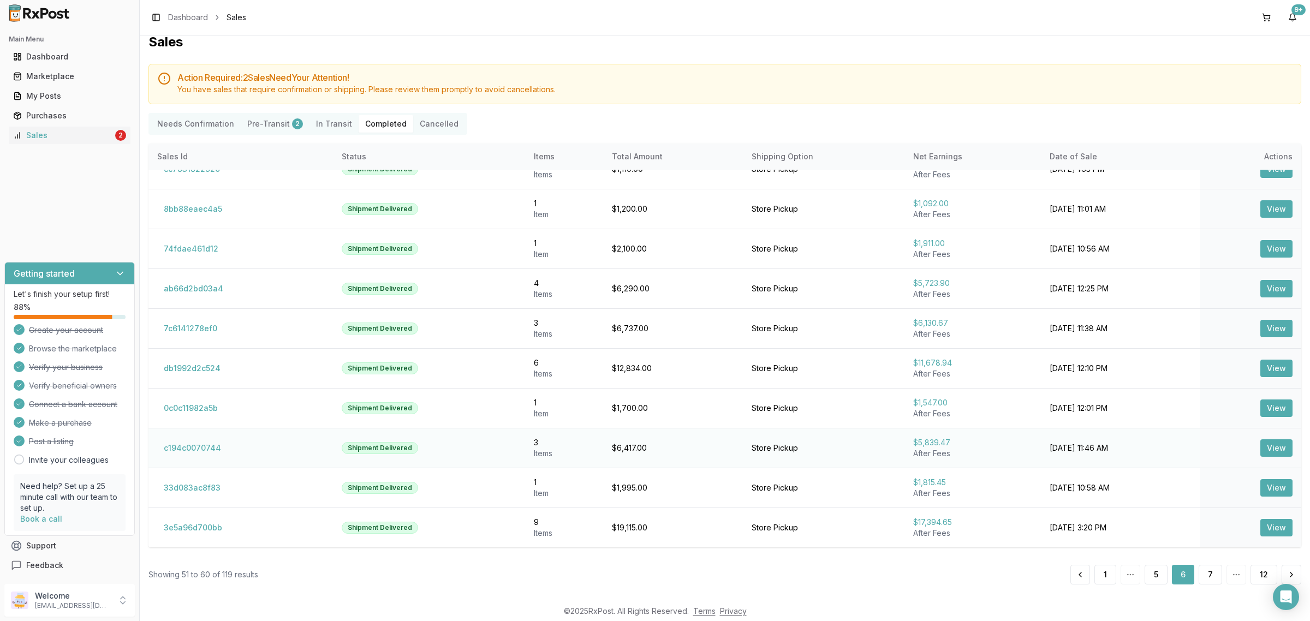
scroll to position [14, 0]
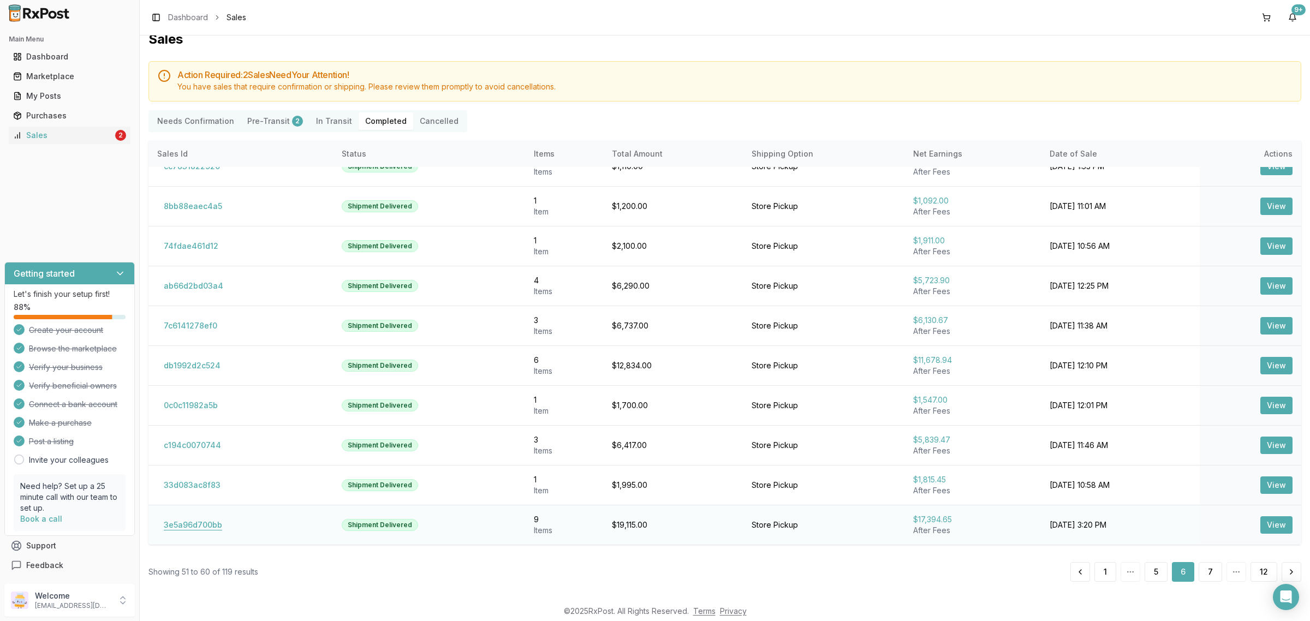
click at [204, 527] on button "3e5a96d700bb" at bounding box center [192, 524] width 71 height 17
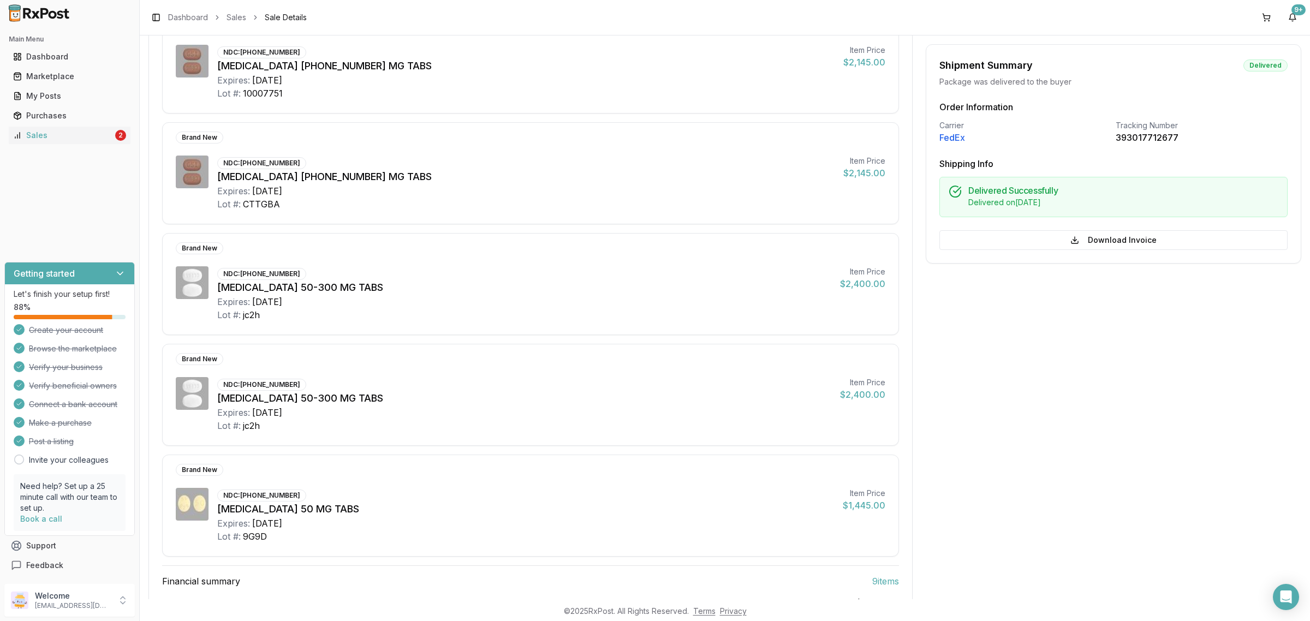
scroll to position [691, 0]
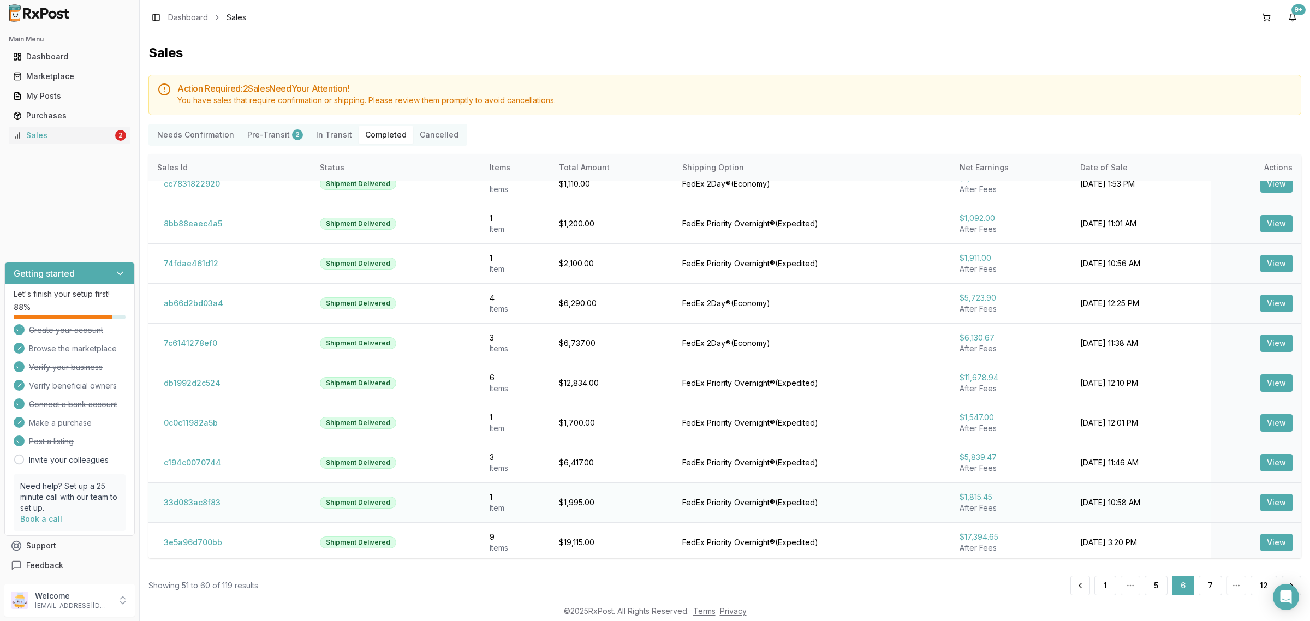
scroll to position [22, 0]
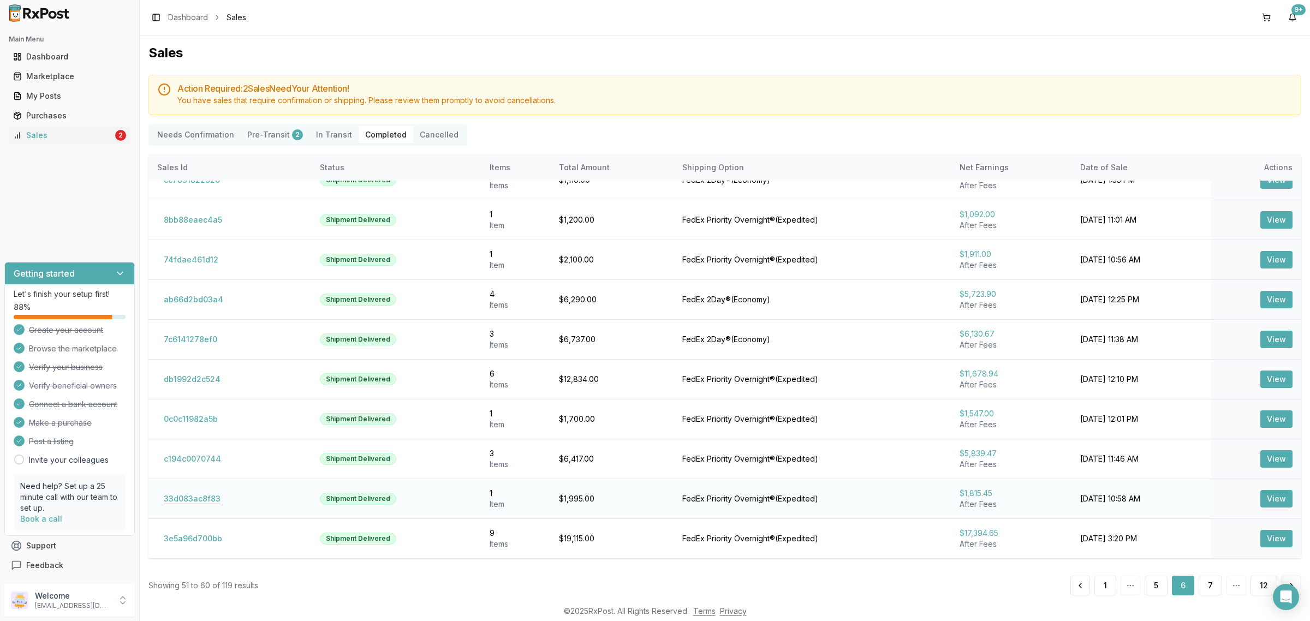
click at [188, 499] on button "33d083ac8f83" at bounding box center [192, 498] width 70 height 17
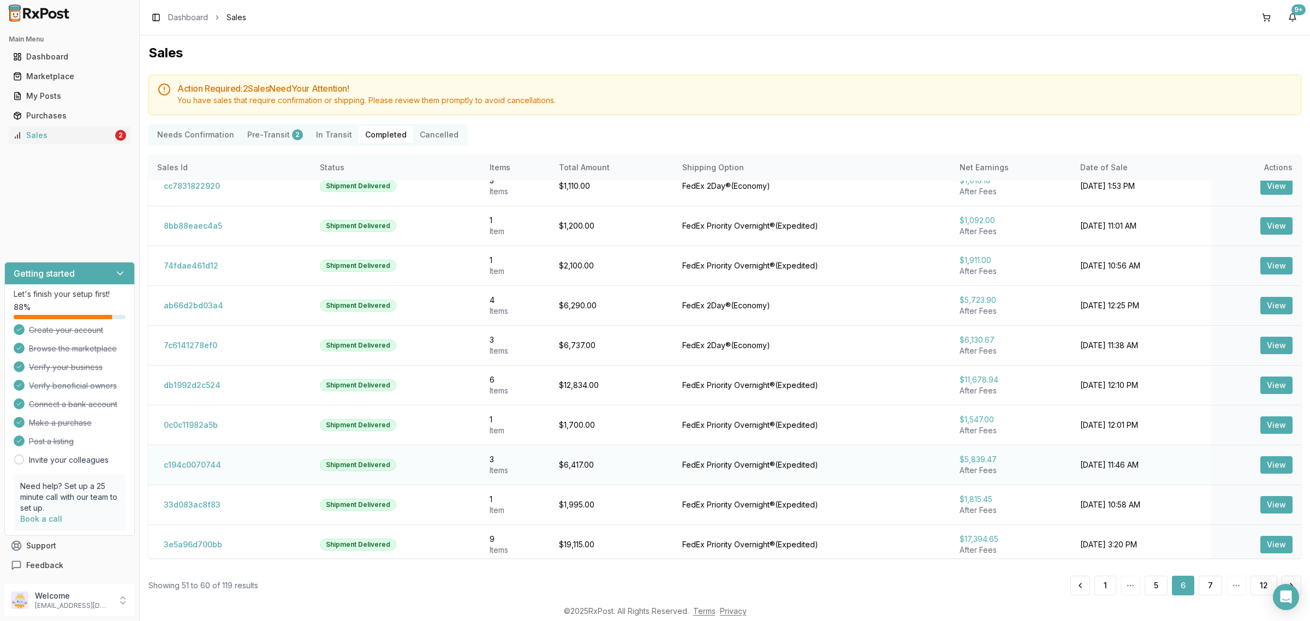
scroll to position [22, 0]
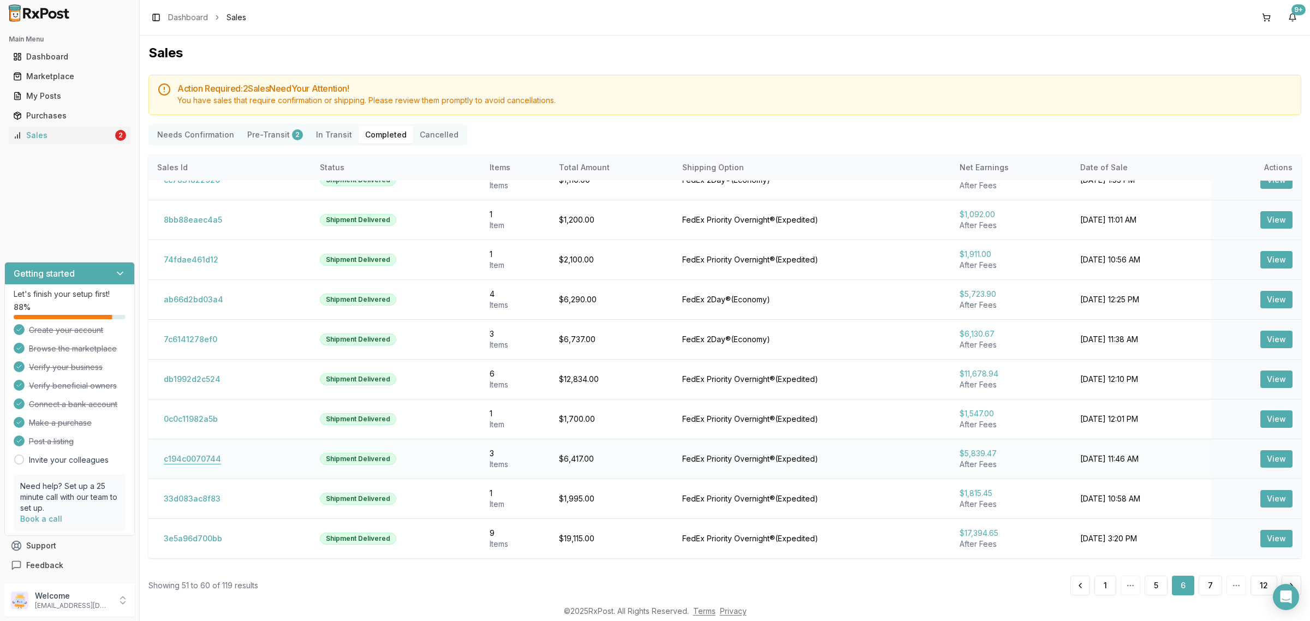
click at [199, 461] on button "c194c0070744" at bounding box center [192, 458] width 70 height 17
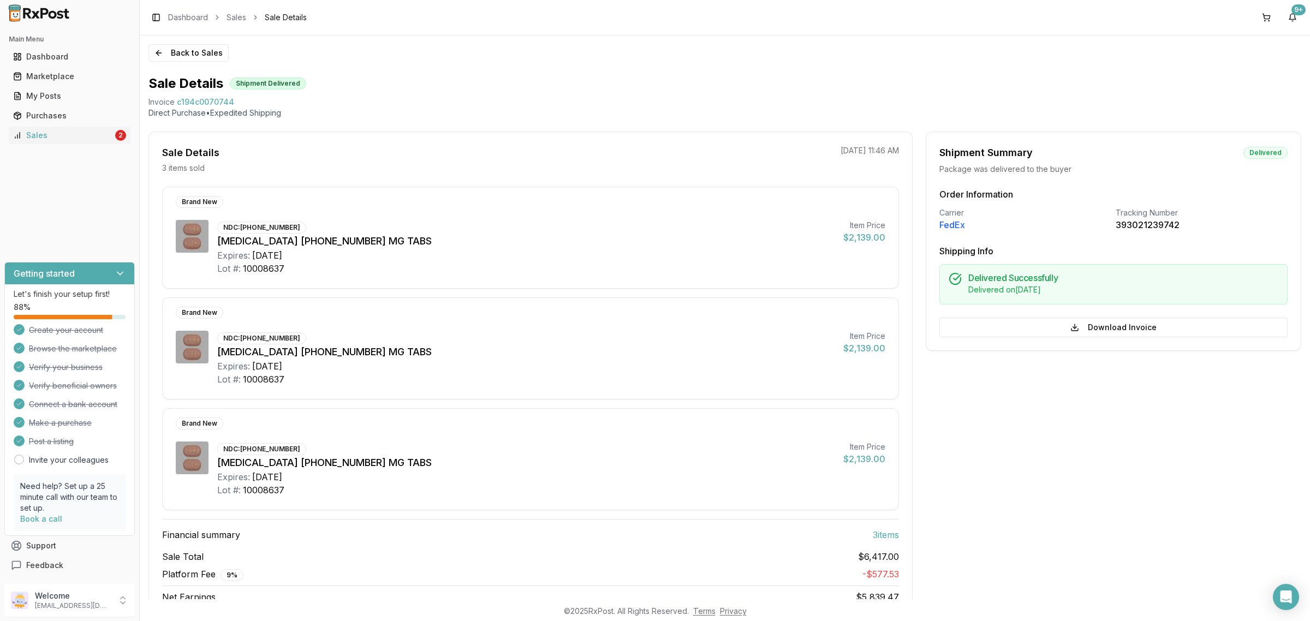
scroll to position [53, 0]
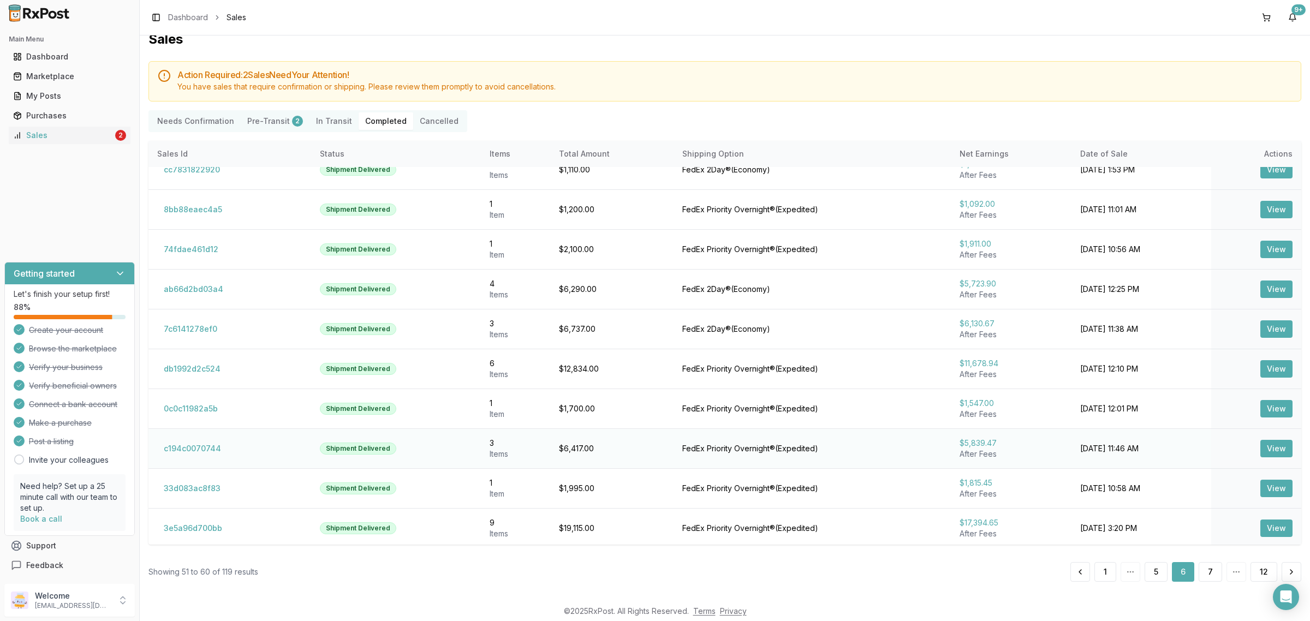
scroll to position [22, 0]
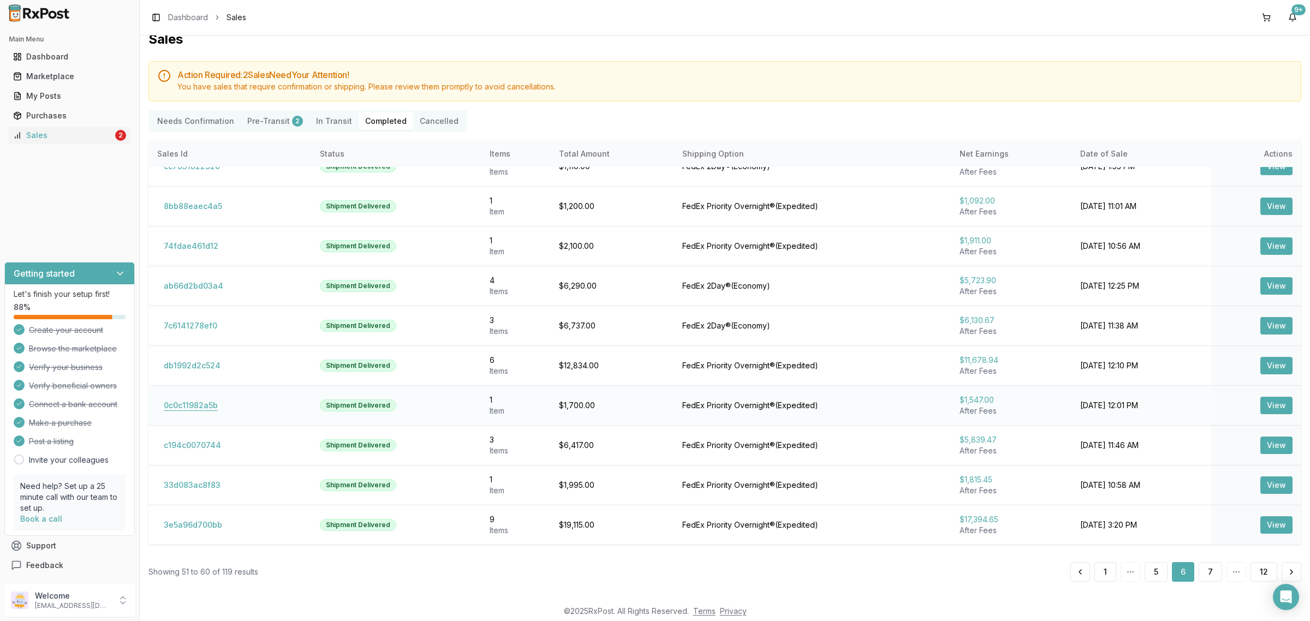
click at [189, 404] on button "0c0c11982a5b" at bounding box center [190, 405] width 67 height 17
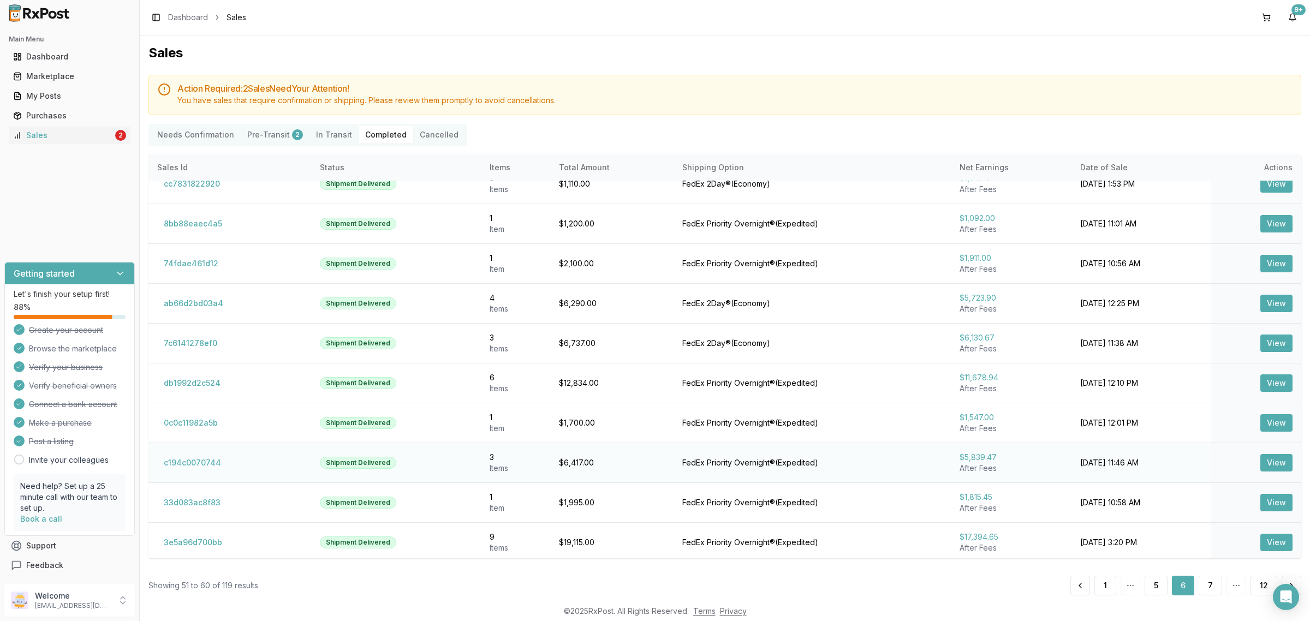
scroll to position [22, 0]
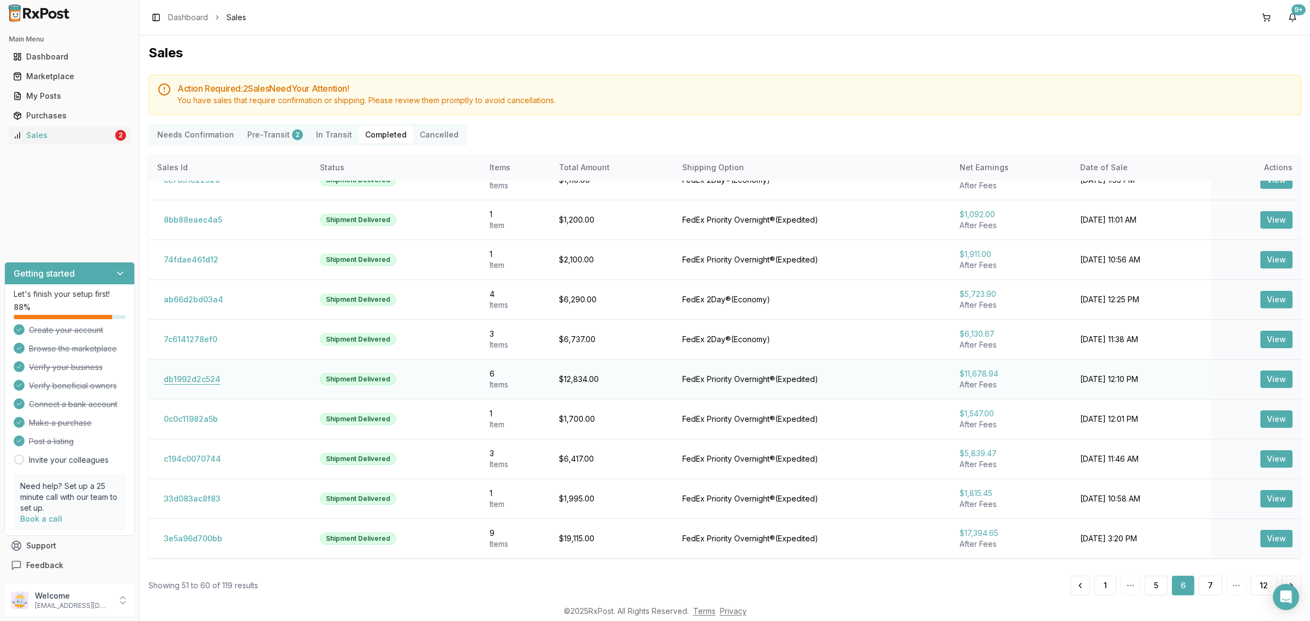
click at [176, 380] on button "db1992d2c524" at bounding box center [192, 378] width 70 height 17
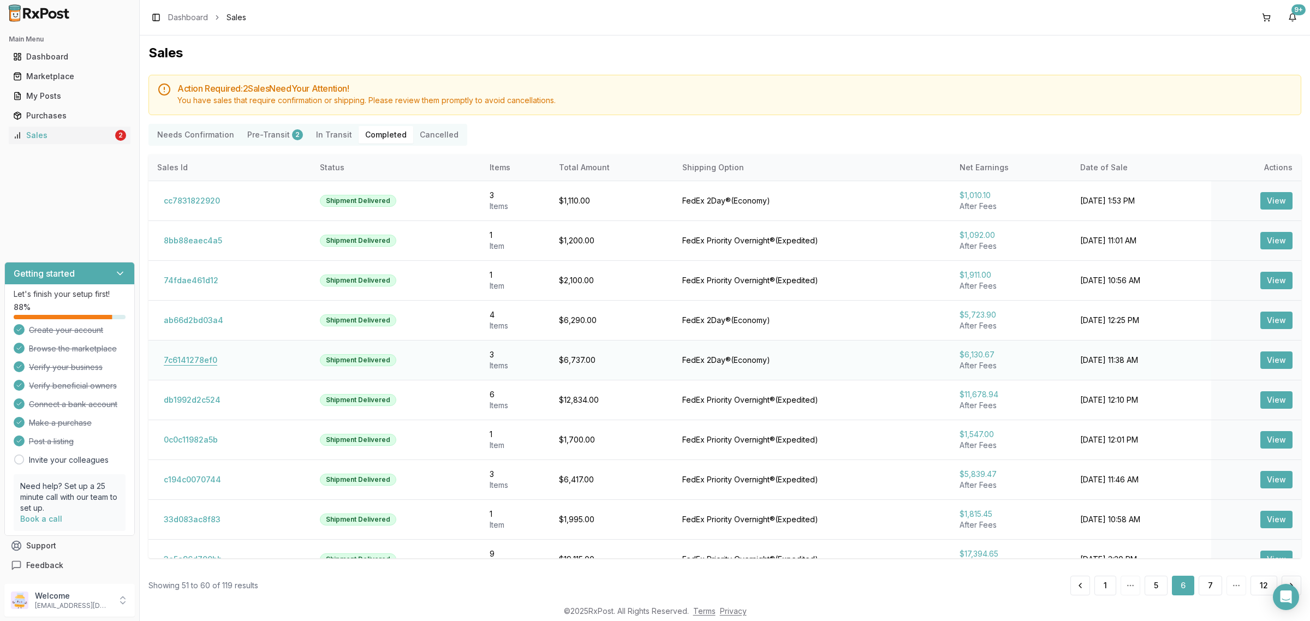
click at [196, 364] on button "7c6141278ef0" at bounding box center [190, 359] width 67 height 17
click at [208, 320] on button "ab66d2bd03a4" at bounding box center [193, 320] width 73 height 17
click at [192, 268] on td "74fdae461d12" at bounding box center [229, 280] width 163 height 40
click at [196, 280] on button "74fdae461d12" at bounding box center [191, 280] width 68 height 17
click at [195, 230] on td "8bb88eaec4a5" at bounding box center [229, 240] width 163 height 40
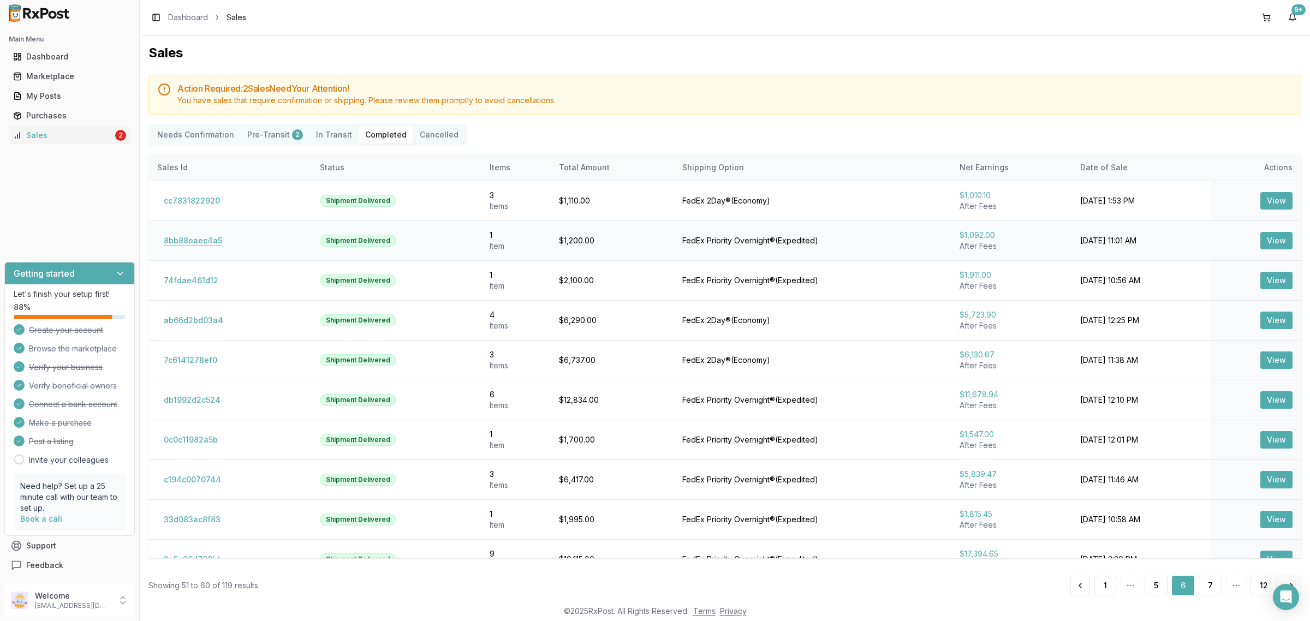
click at [202, 241] on button "8bb88eaec4a5" at bounding box center [192, 240] width 71 height 17
click at [206, 200] on button "cc7831822920" at bounding box center [191, 200] width 69 height 17
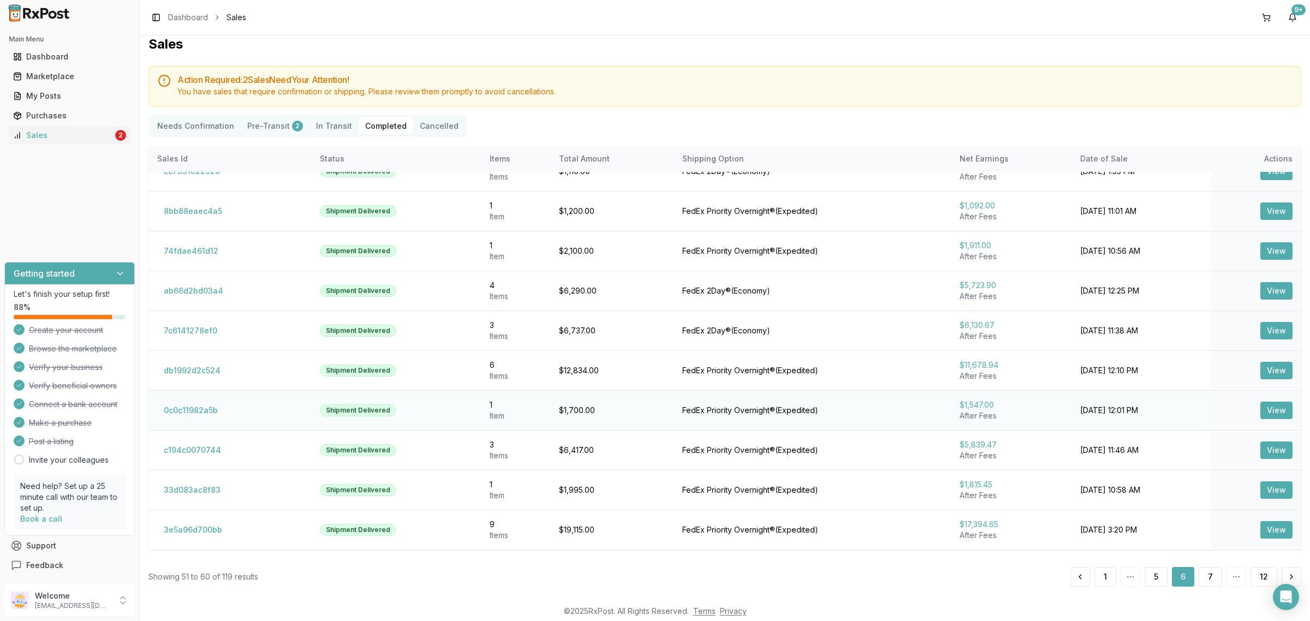
scroll to position [14, 0]
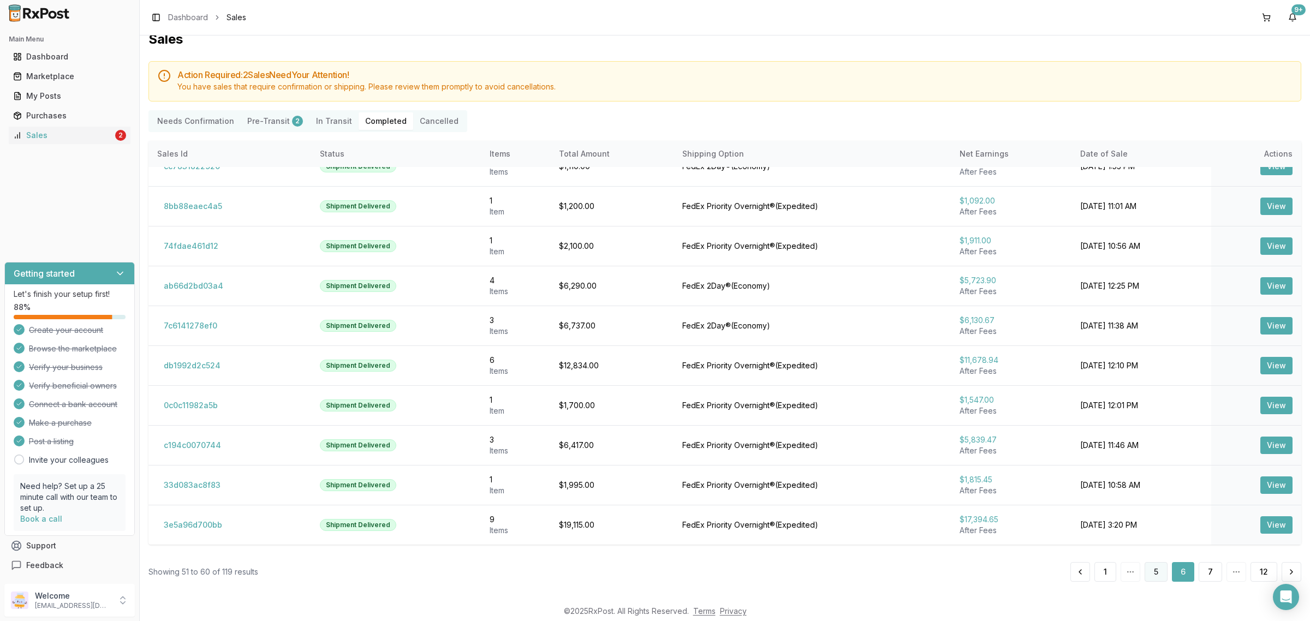
click at [1160, 574] on button "5" at bounding box center [1155, 572] width 23 height 20
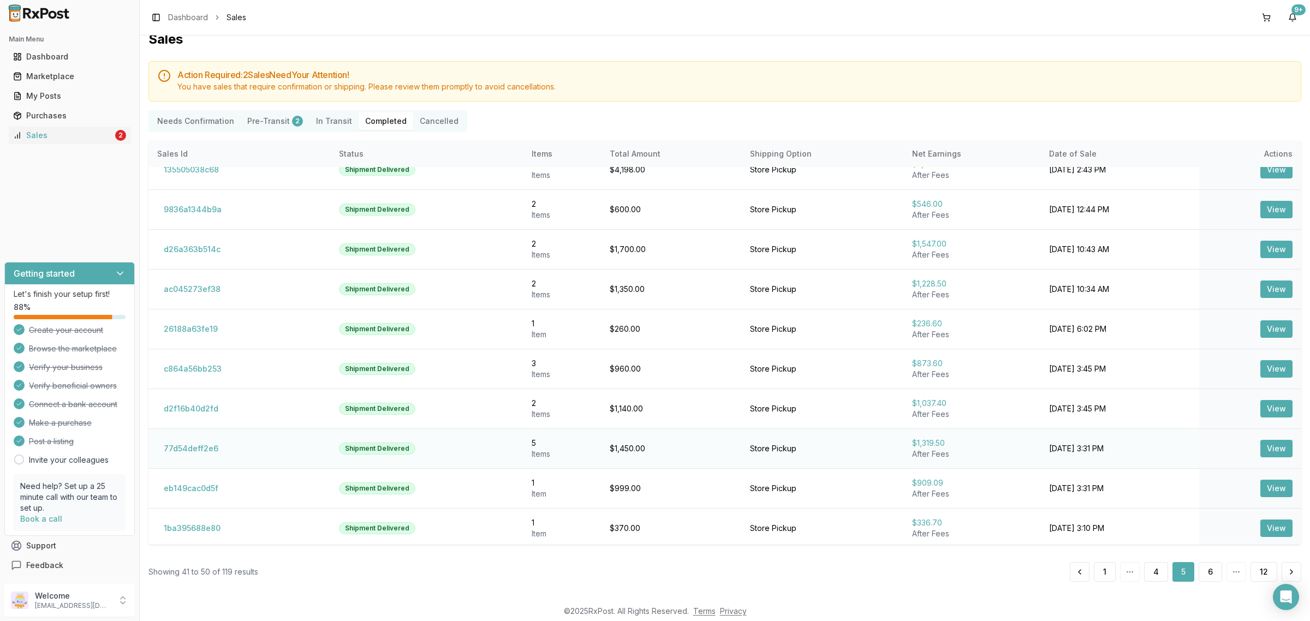
scroll to position [22, 0]
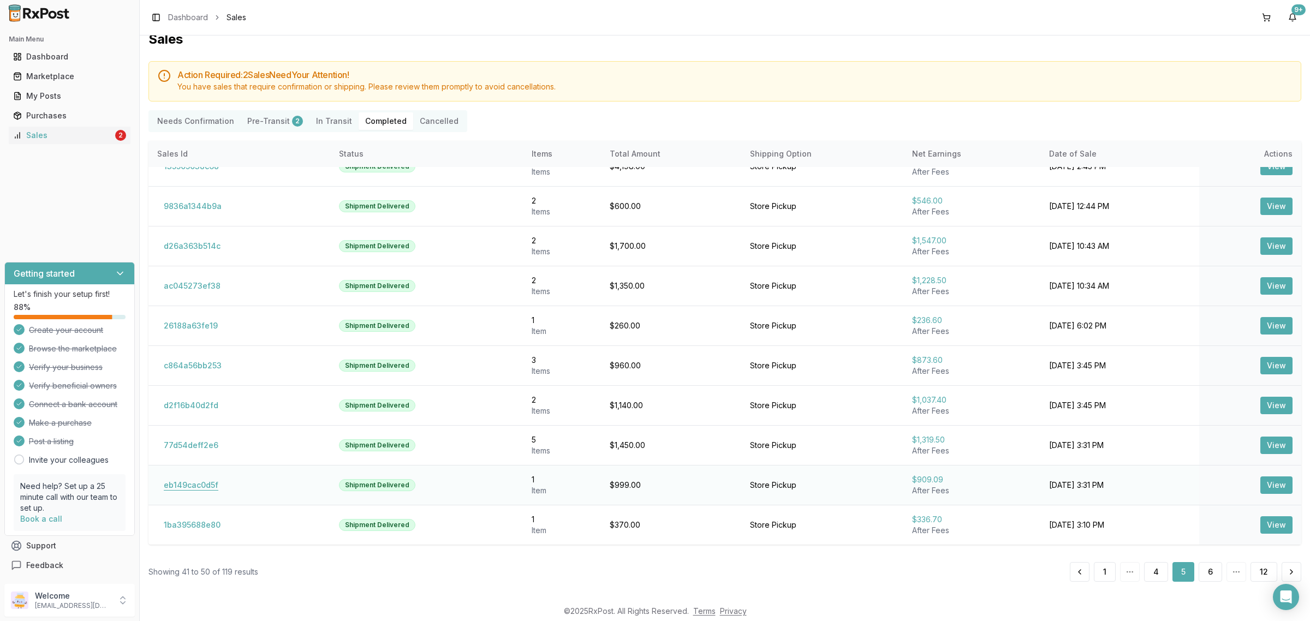
click at [197, 486] on button "eb149cac0d5f" at bounding box center [191, 484] width 68 height 17
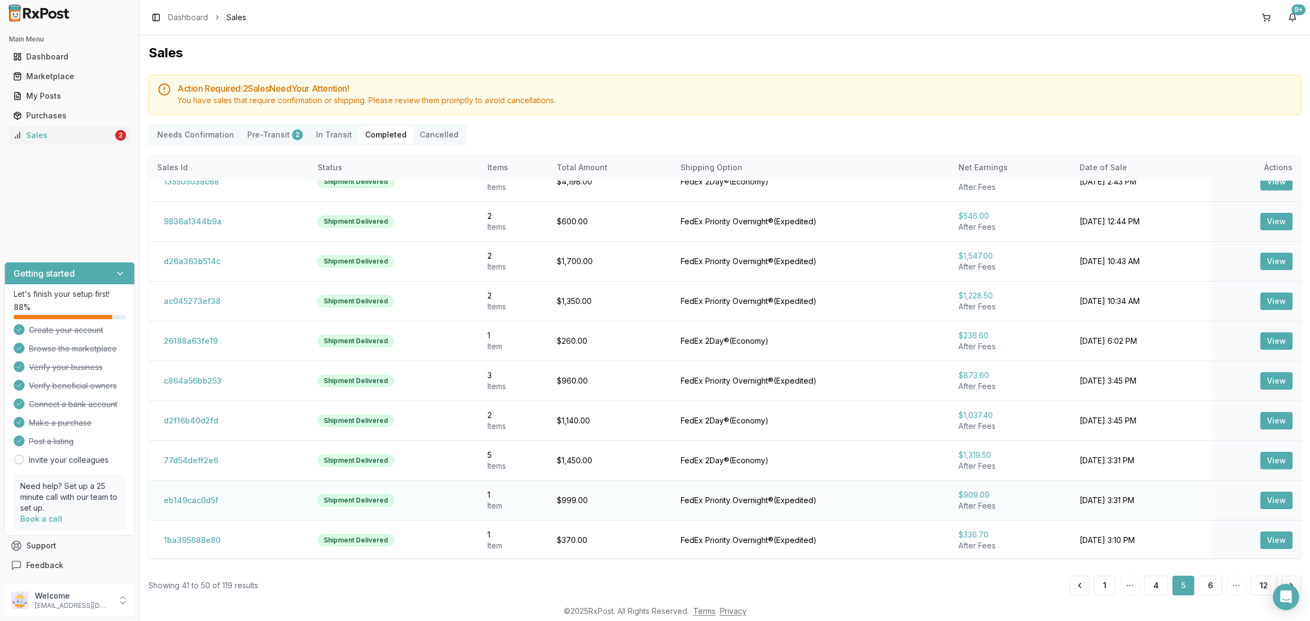
scroll to position [22, 0]
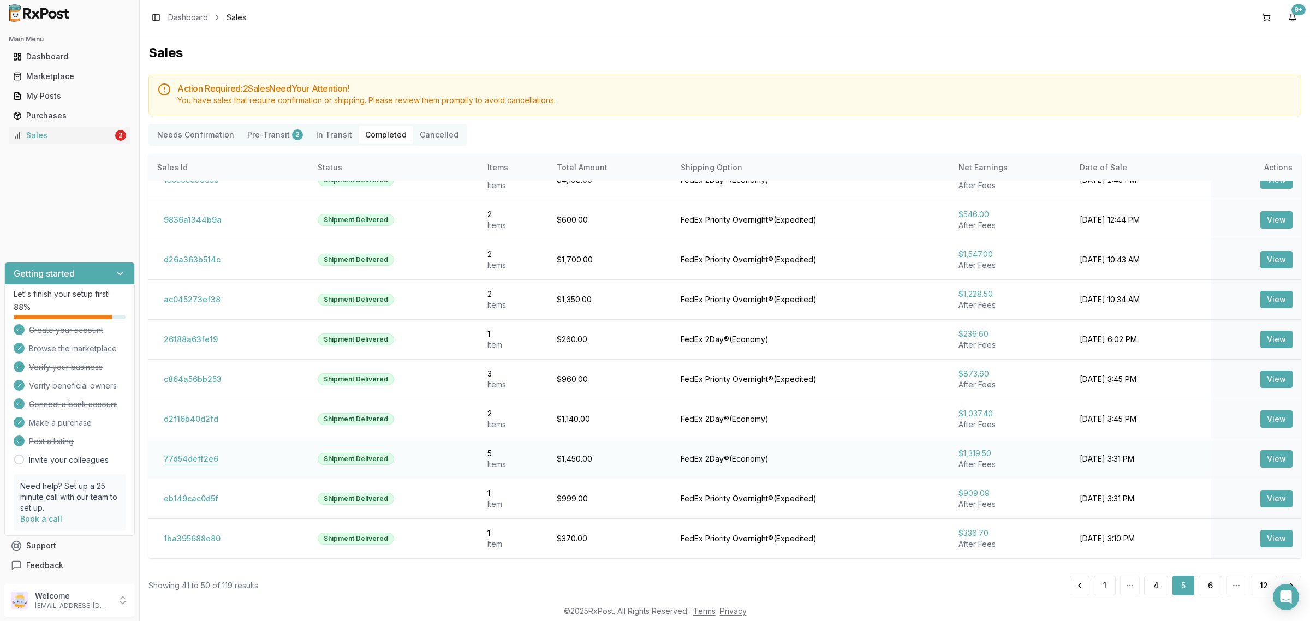
click at [194, 462] on button "77d54deff2e6" at bounding box center [191, 458] width 68 height 17
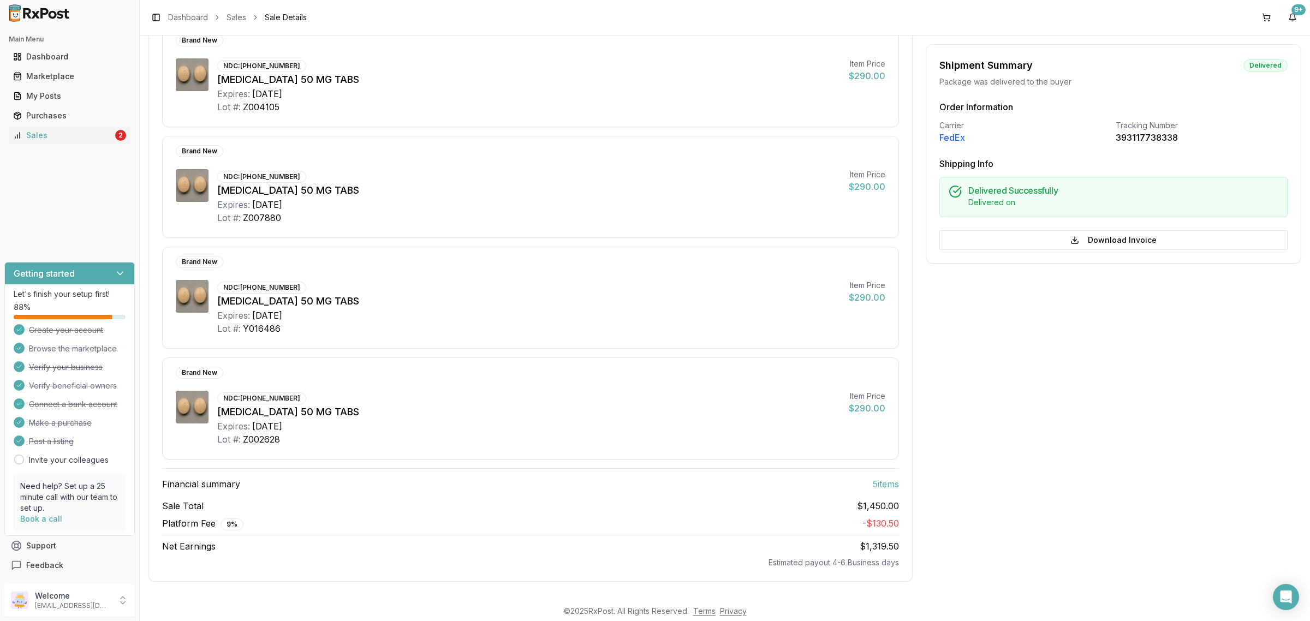
scroll to position [3, 0]
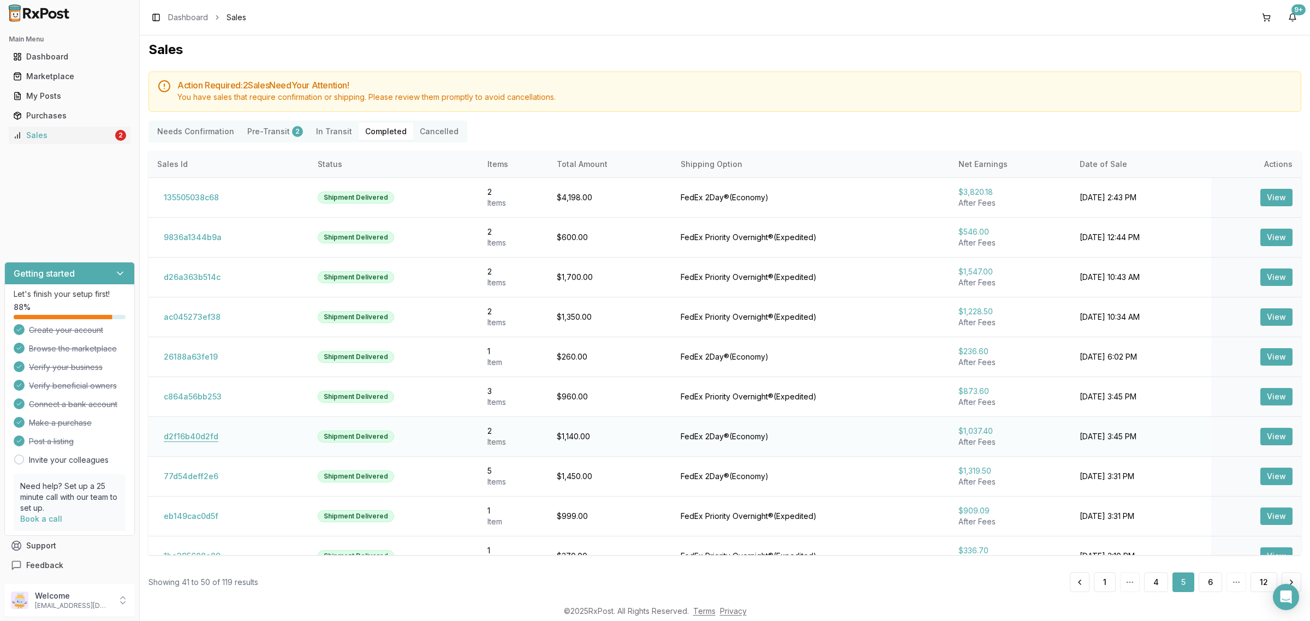
click at [194, 434] on button "d2f16b40d2fd" at bounding box center [191, 436] width 68 height 17
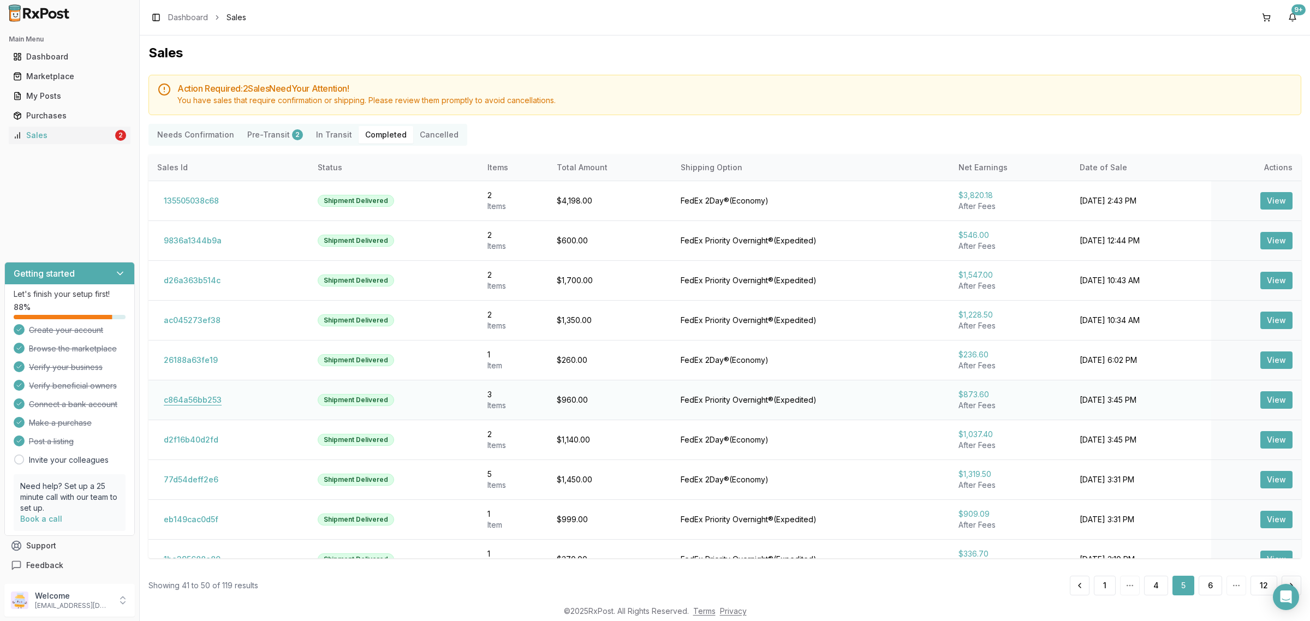
click at [186, 405] on button "c864a56bb253" at bounding box center [192, 399] width 71 height 17
click at [214, 361] on button "26188a63fe19" at bounding box center [190, 359] width 67 height 17
click at [205, 319] on button "ac045273ef38" at bounding box center [192, 320] width 70 height 17
click at [202, 277] on button "d26a363b514c" at bounding box center [192, 280] width 70 height 17
click at [187, 195] on button "135505038c68" at bounding box center [191, 200] width 68 height 17
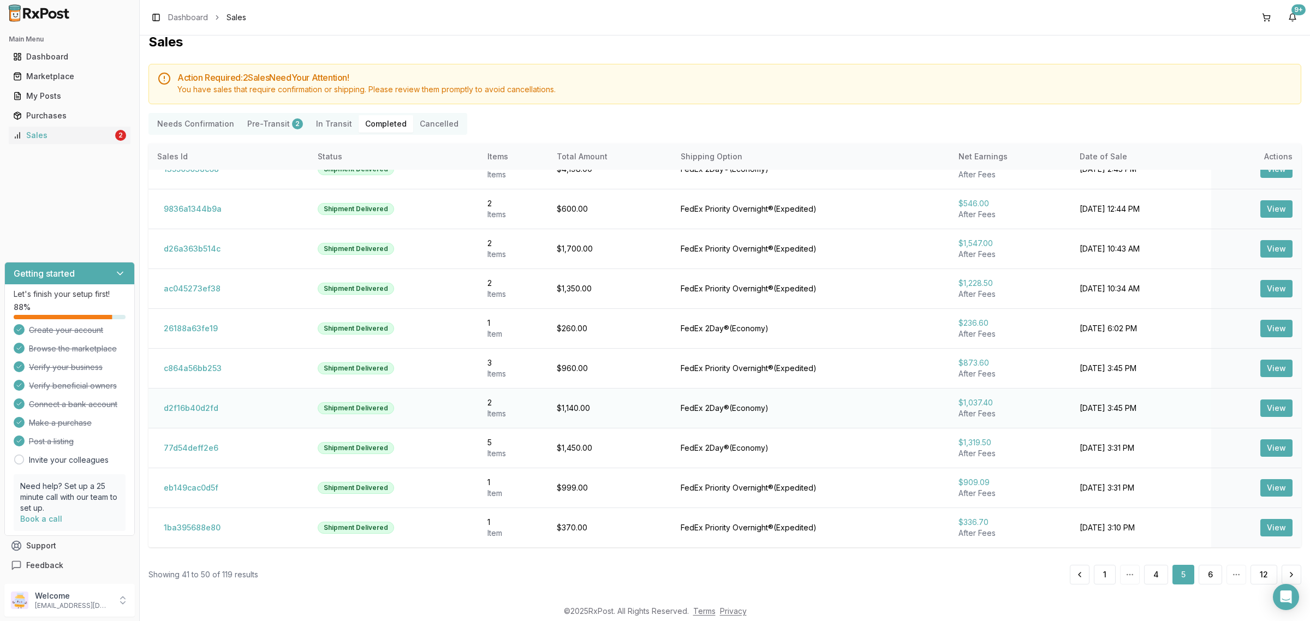
scroll to position [14, 0]
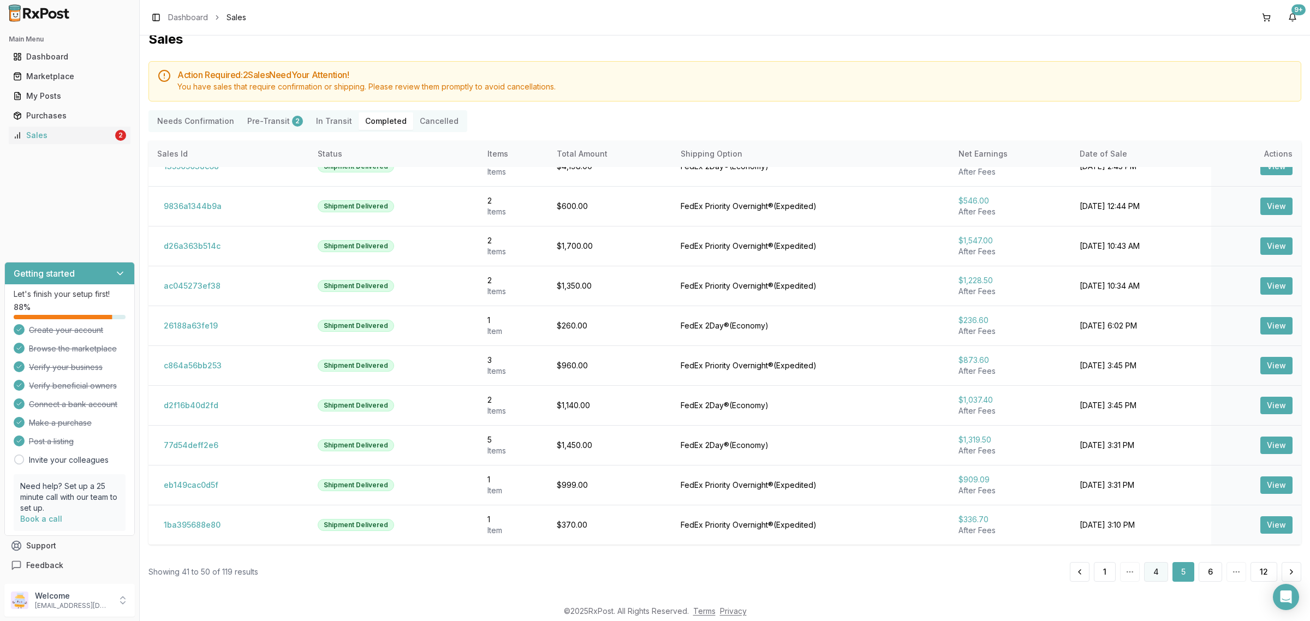
click at [1147, 566] on button "4" at bounding box center [1156, 572] width 24 height 20
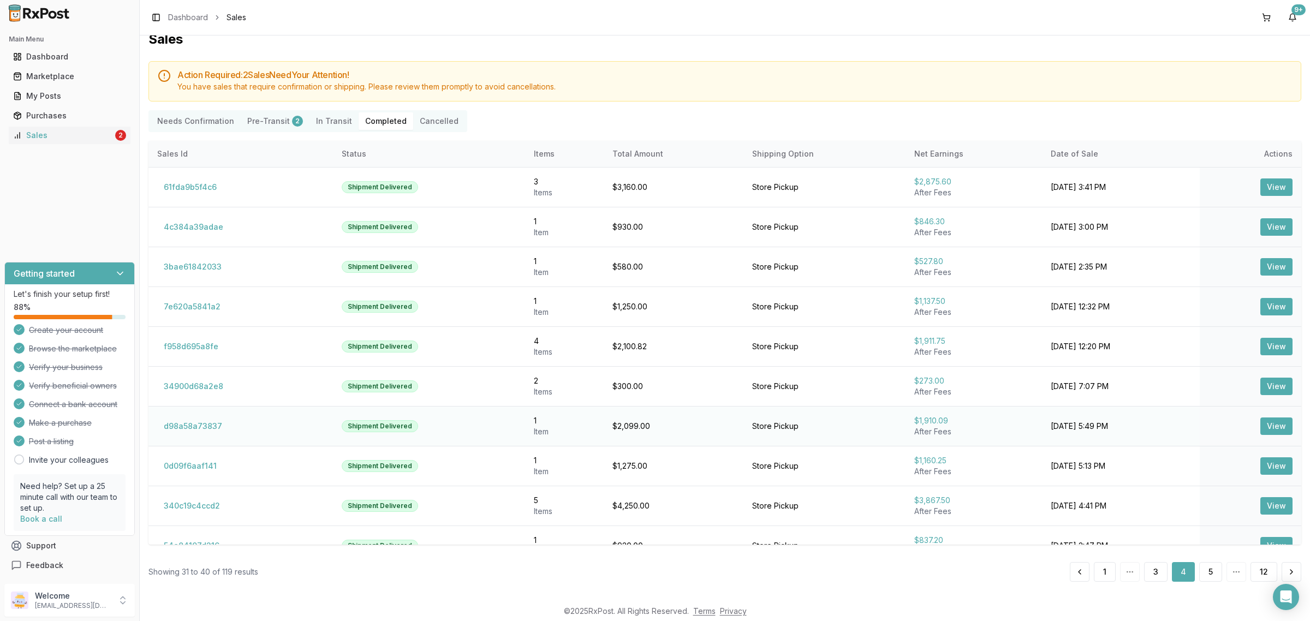
scroll to position [22, 0]
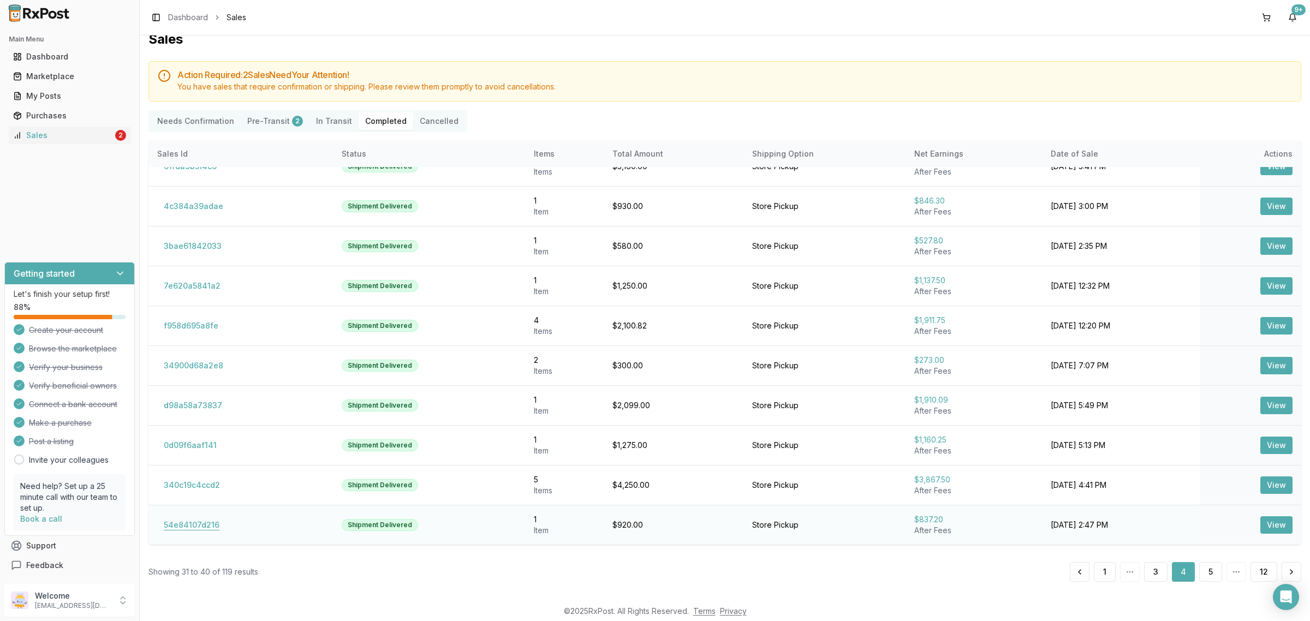
click at [219, 517] on button "54e84107d216" at bounding box center [191, 524] width 69 height 17
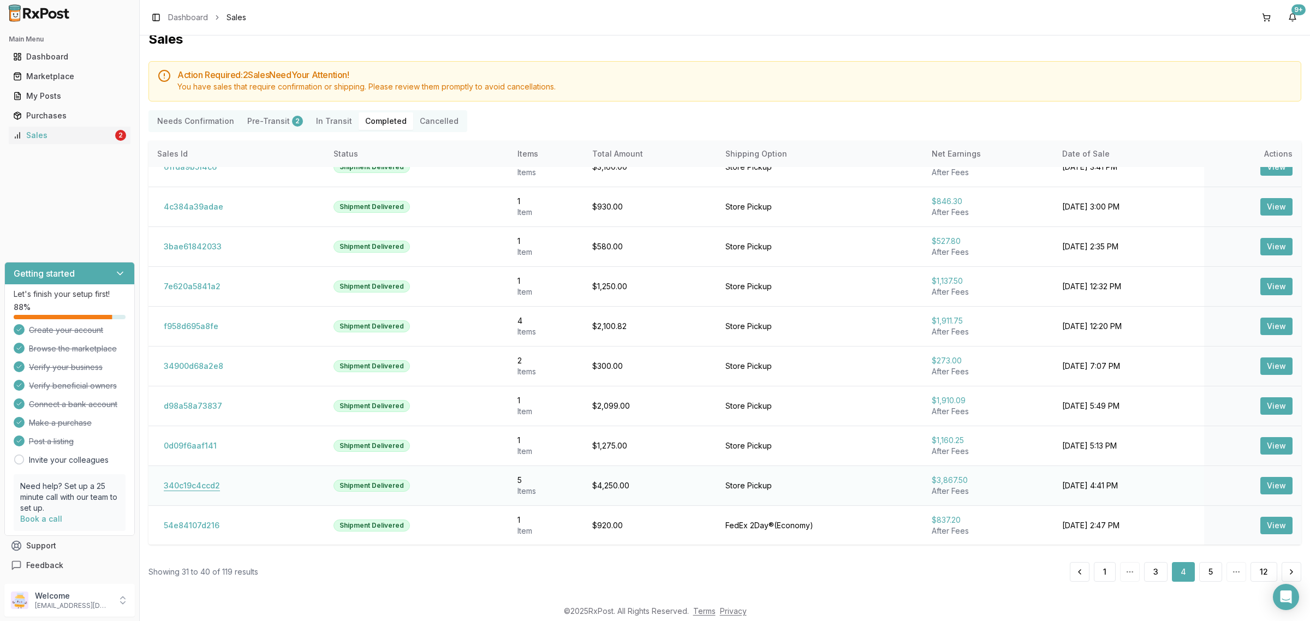
scroll to position [22, 0]
click at [186, 480] on button "340c19c4ccd2" at bounding box center [191, 484] width 69 height 17
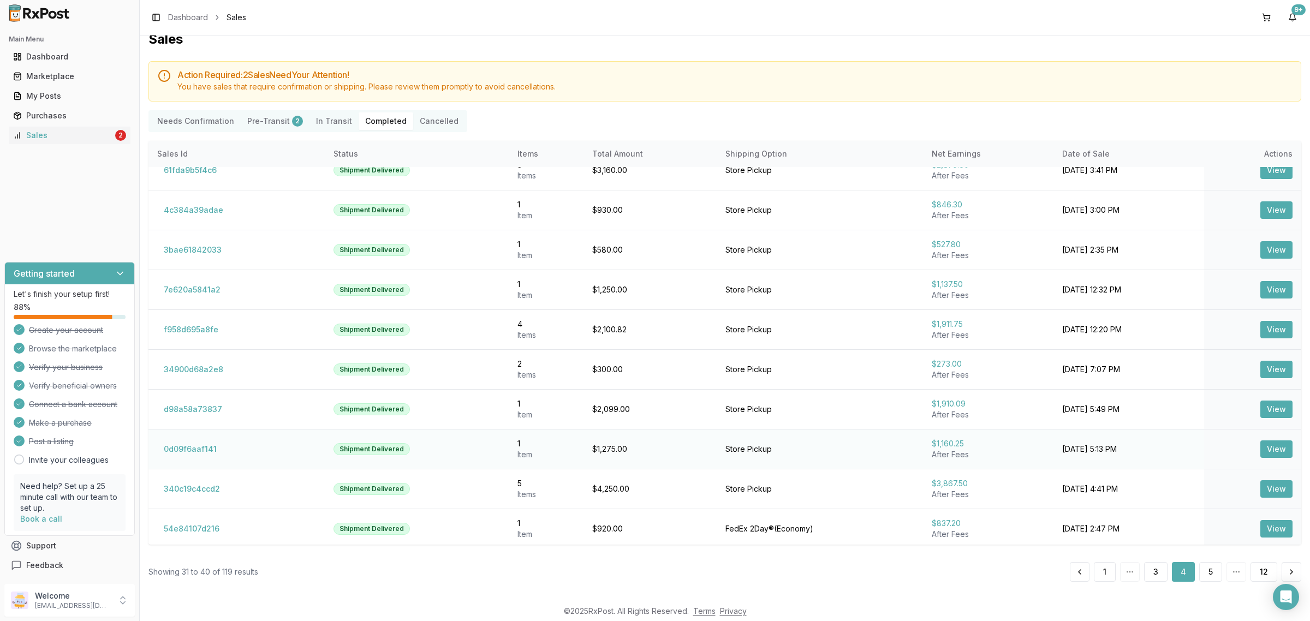
scroll to position [22, 0]
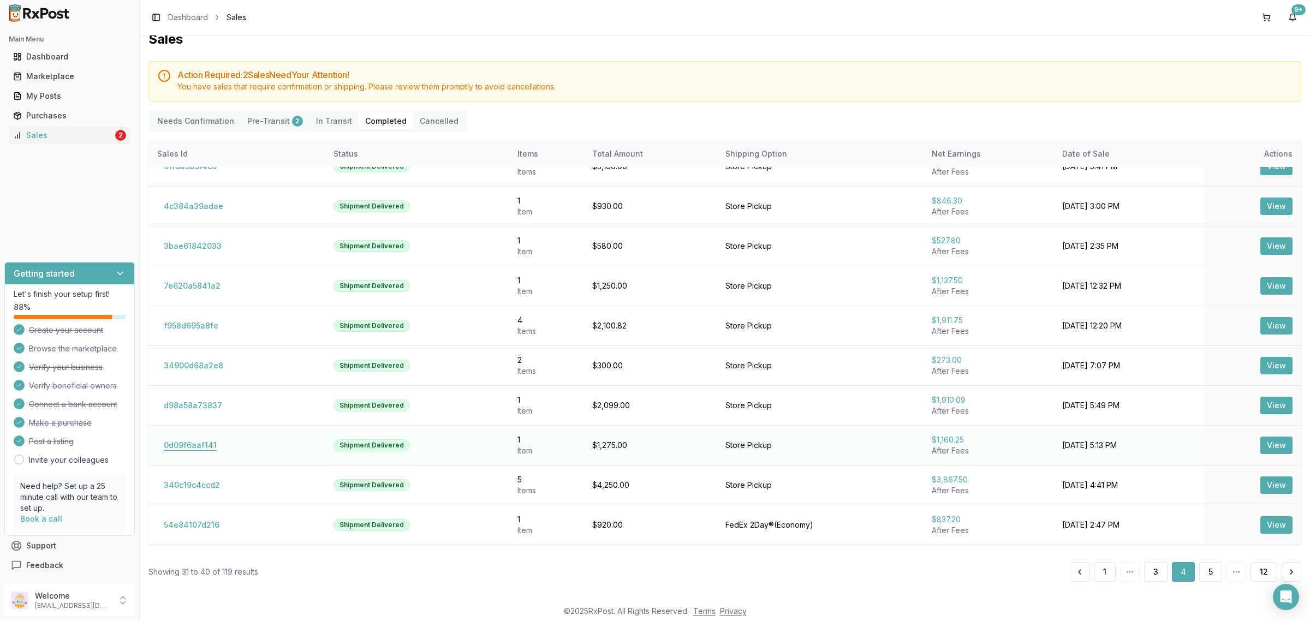
click at [192, 446] on button "0d09f6aaf141" at bounding box center [190, 445] width 66 height 17
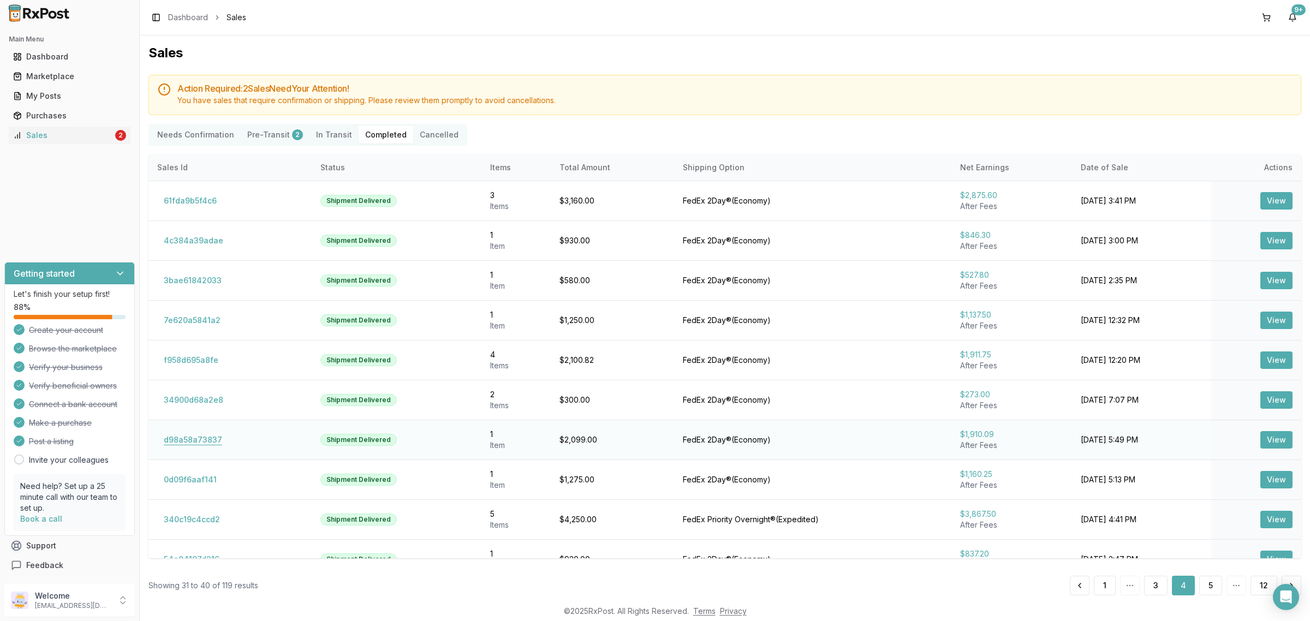
click at [194, 443] on button "d98a58a73837" at bounding box center [192, 439] width 71 height 17
click at [199, 319] on button "7e620a5841a2" at bounding box center [192, 320] width 70 height 17
click at [200, 205] on button "61fda9b5f4c6" at bounding box center [190, 200] width 66 height 17
click at [1154, 584] on button "3" at bounding box center [1155, 586] width 23 height 20
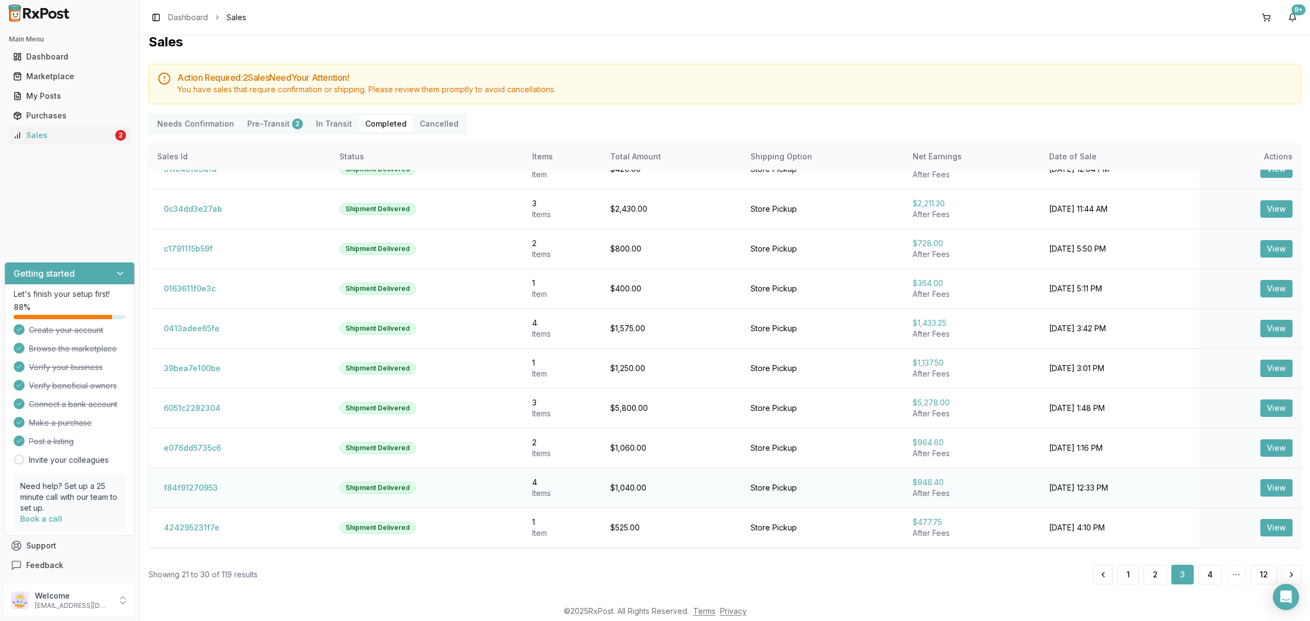
scroll to position [14, 0]
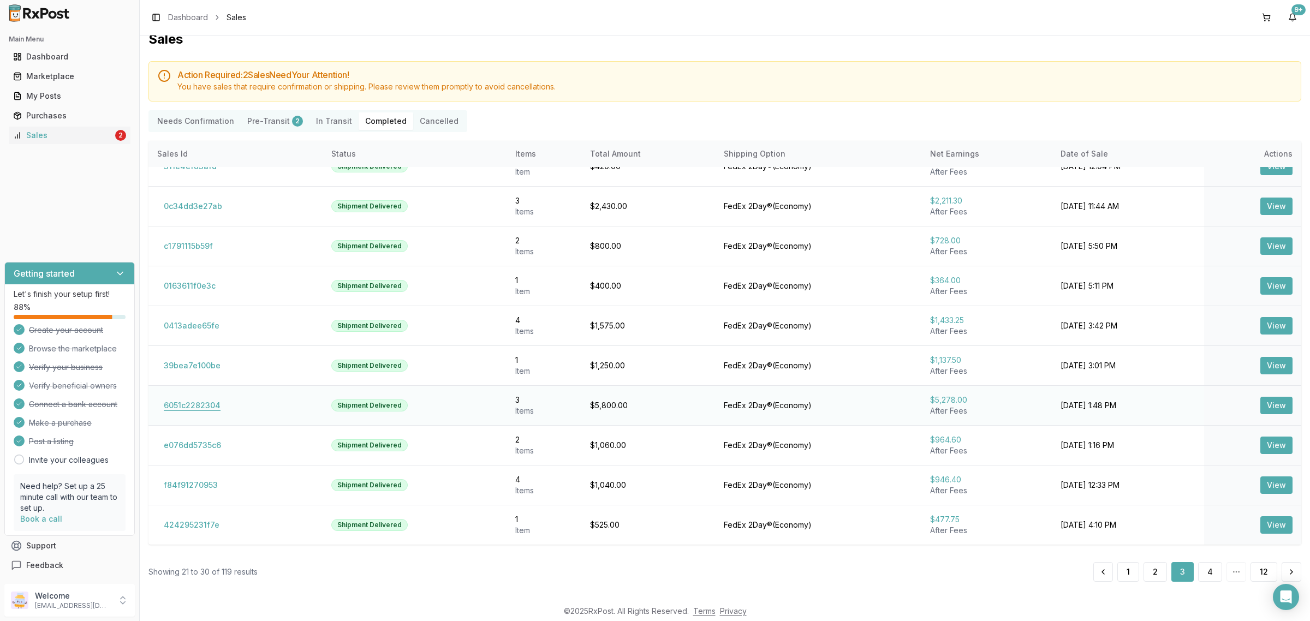
click at [176, 407] on button "6051c2282304" at bounding box center [192, 405] width 70 height 17
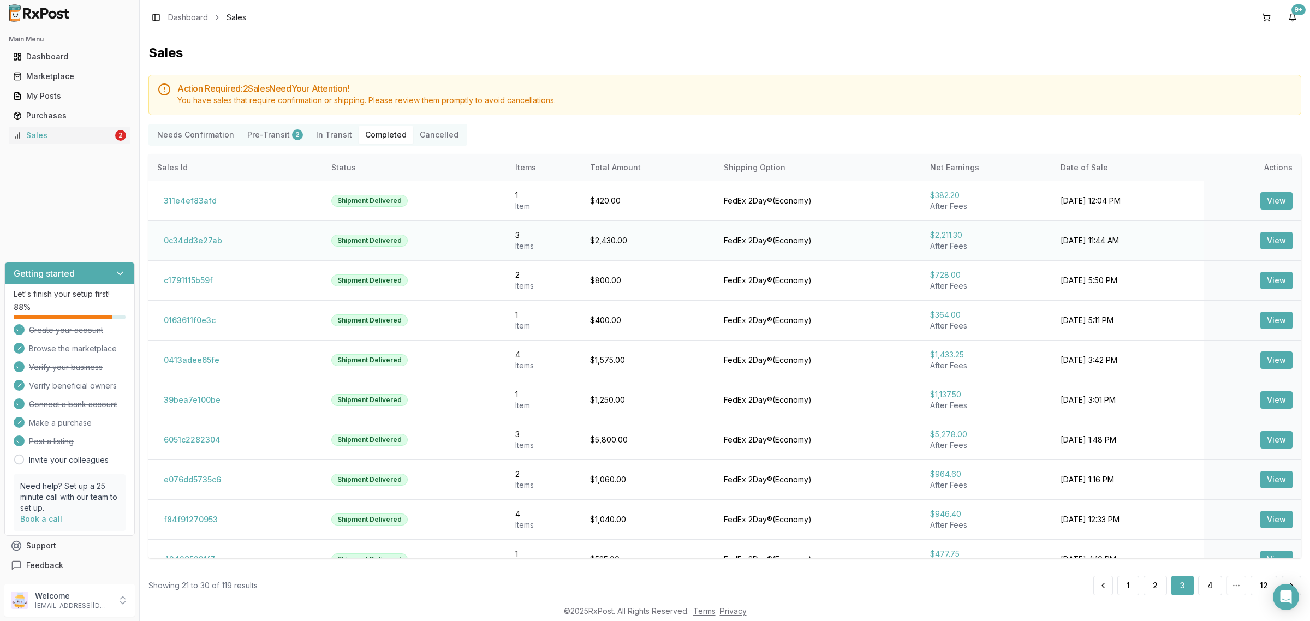
click at [196, 246] on button "0c34dd3e27ab" at bounding box center [192, 240] width 71 height 17
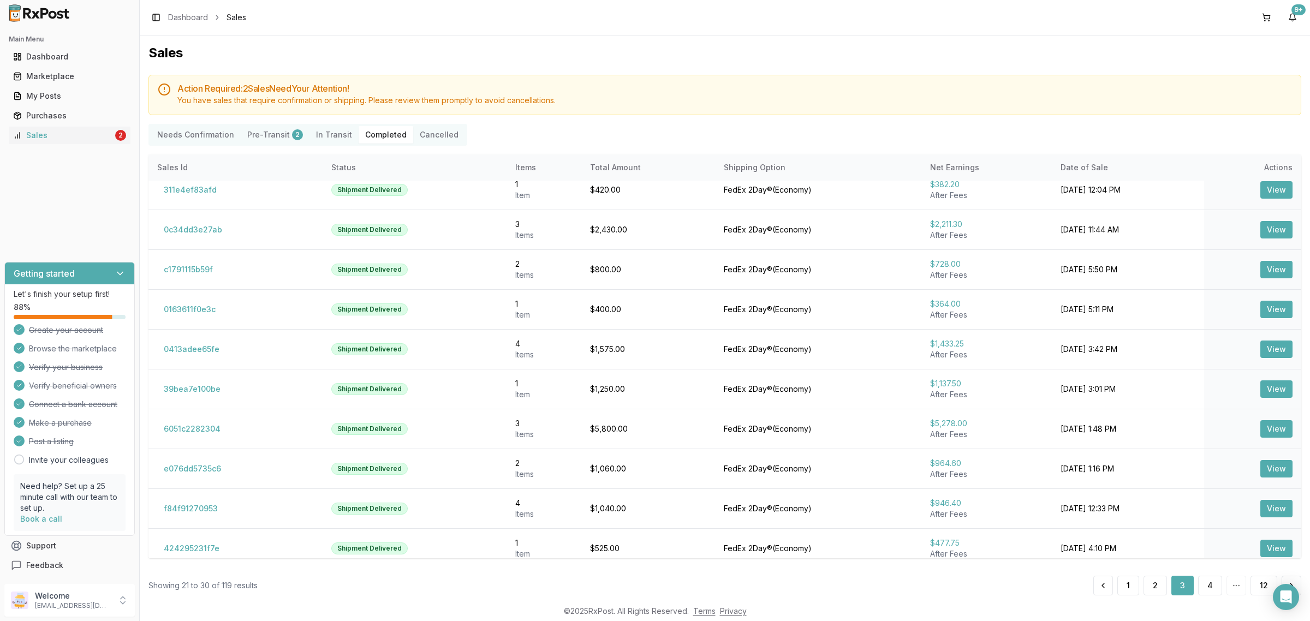
scroll to position [22, 0]
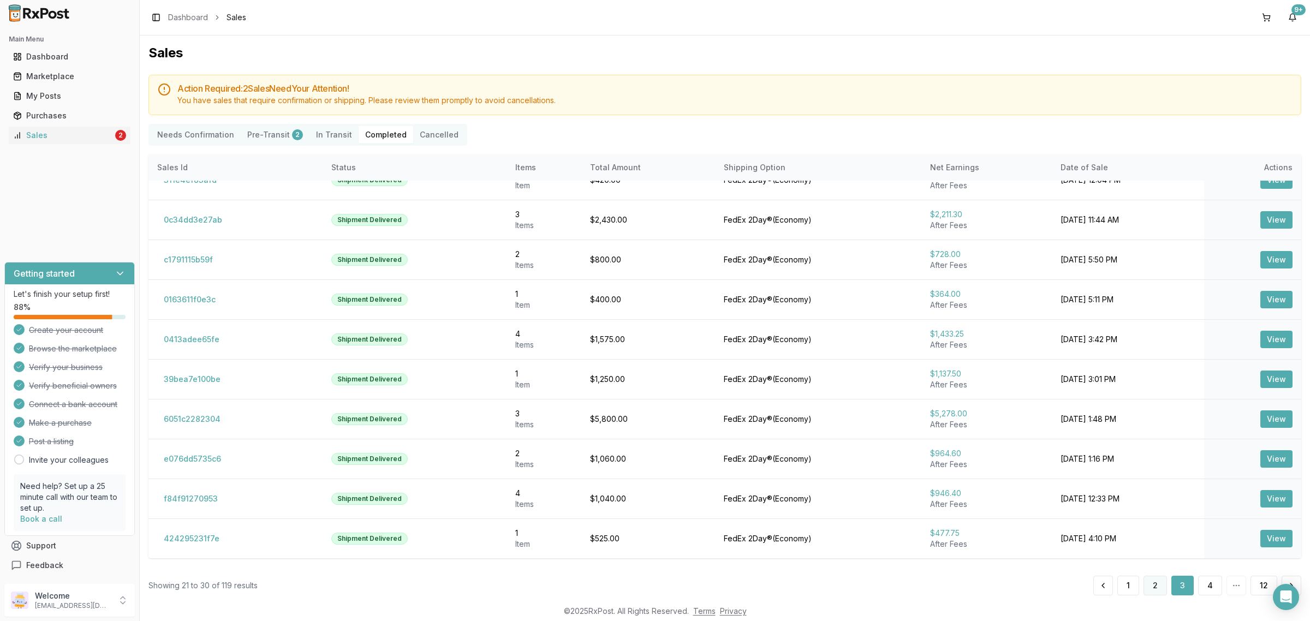
click at [1158, 579] on button "2" at bounding box center [1154, 586] width 23 height 20
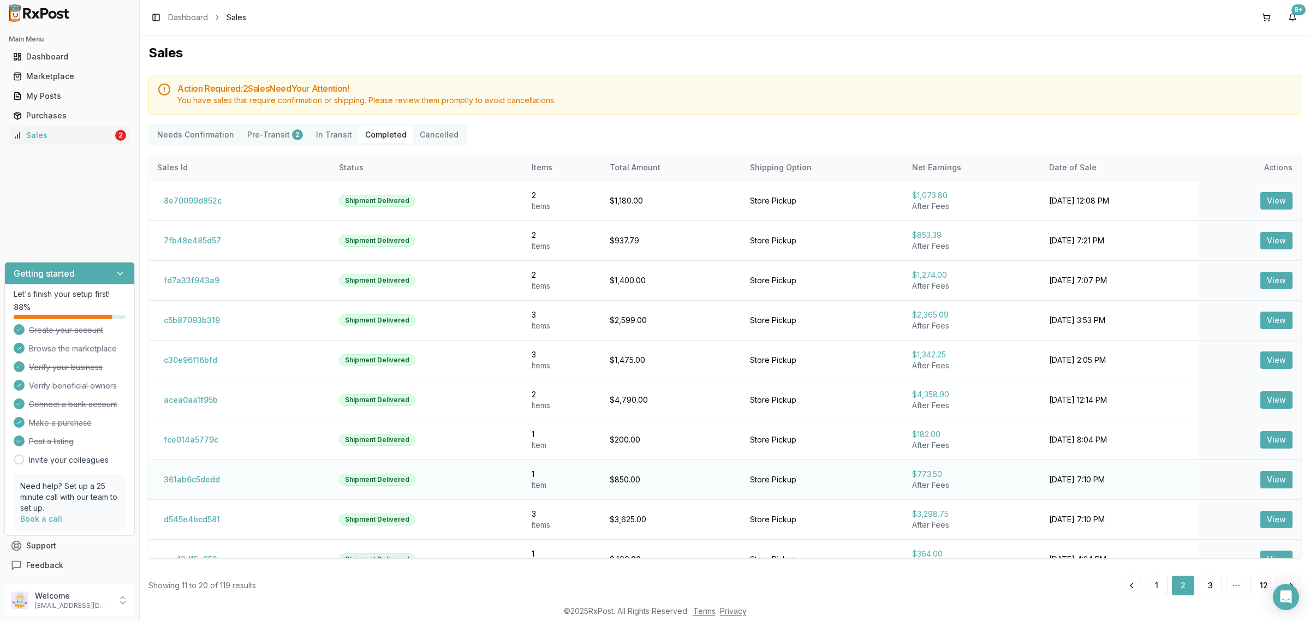
scroll to position [22, 0]
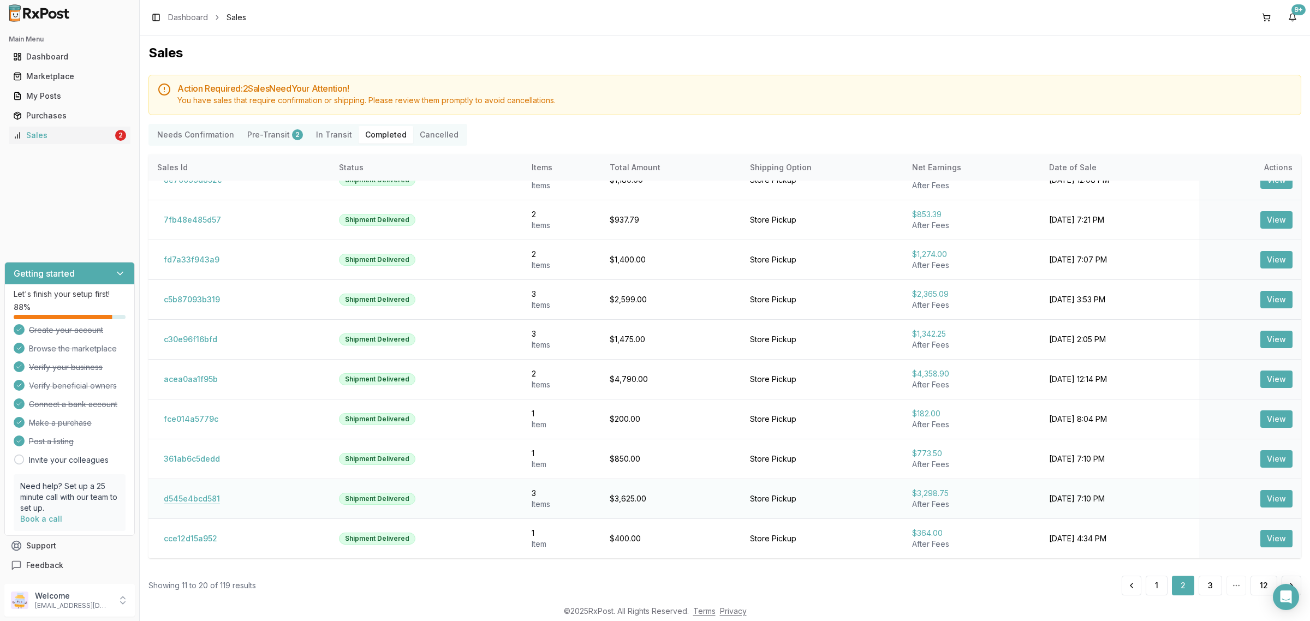
click at [198, 500] on button "d545e4bcd581" at bounding box center [191, 498] width 69 height 17
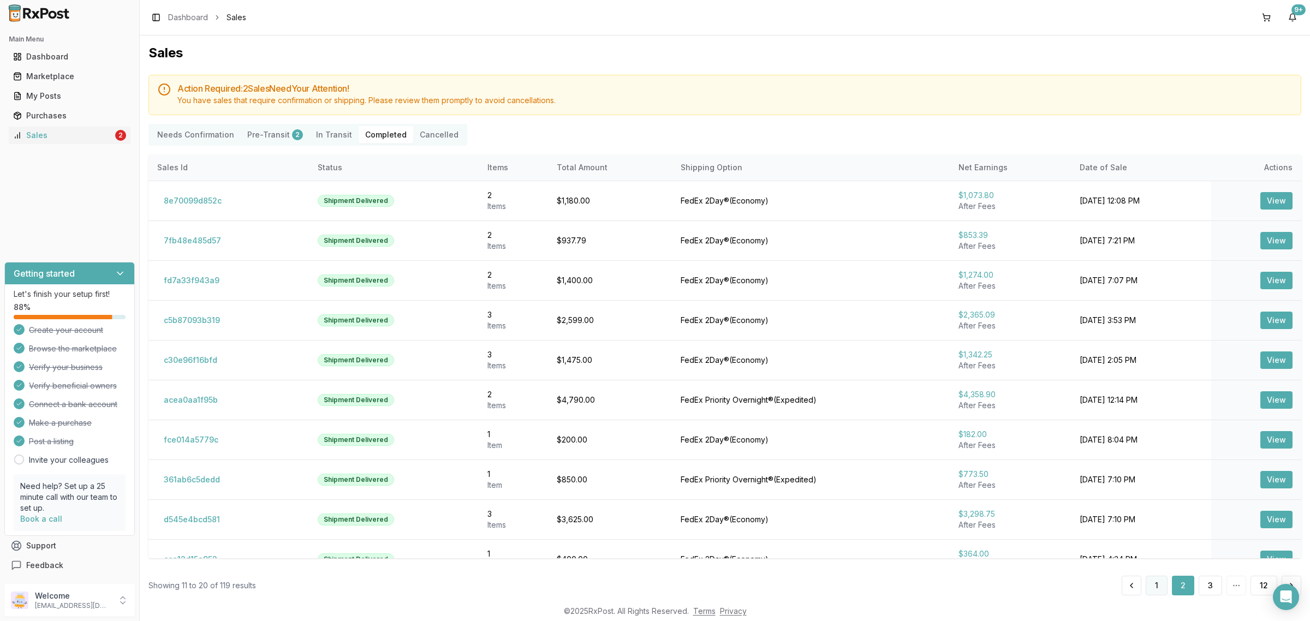
click at [1153, 582] on button "1" at bounding box center [1156, 586] width 22 height 20
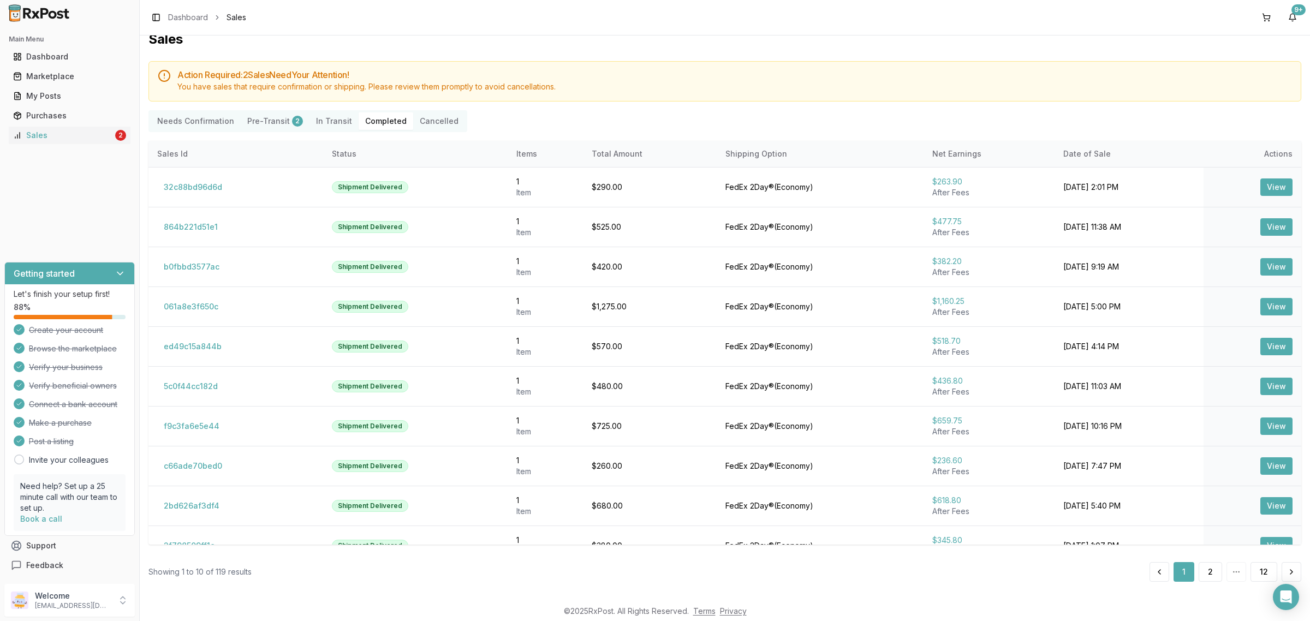
click at [60, 8] on img at bounding box center [39, 12] width 70 height 17
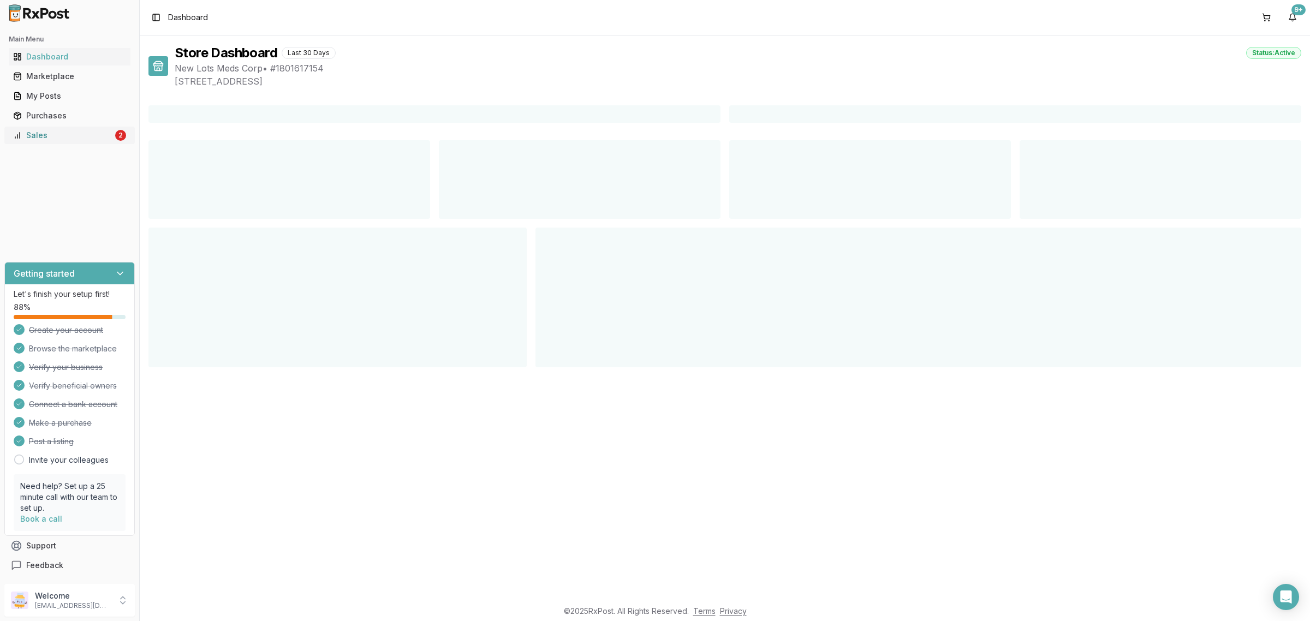
click at [69, 136] on div "Sales" at bounding box center [63, 135] width 100 height 11
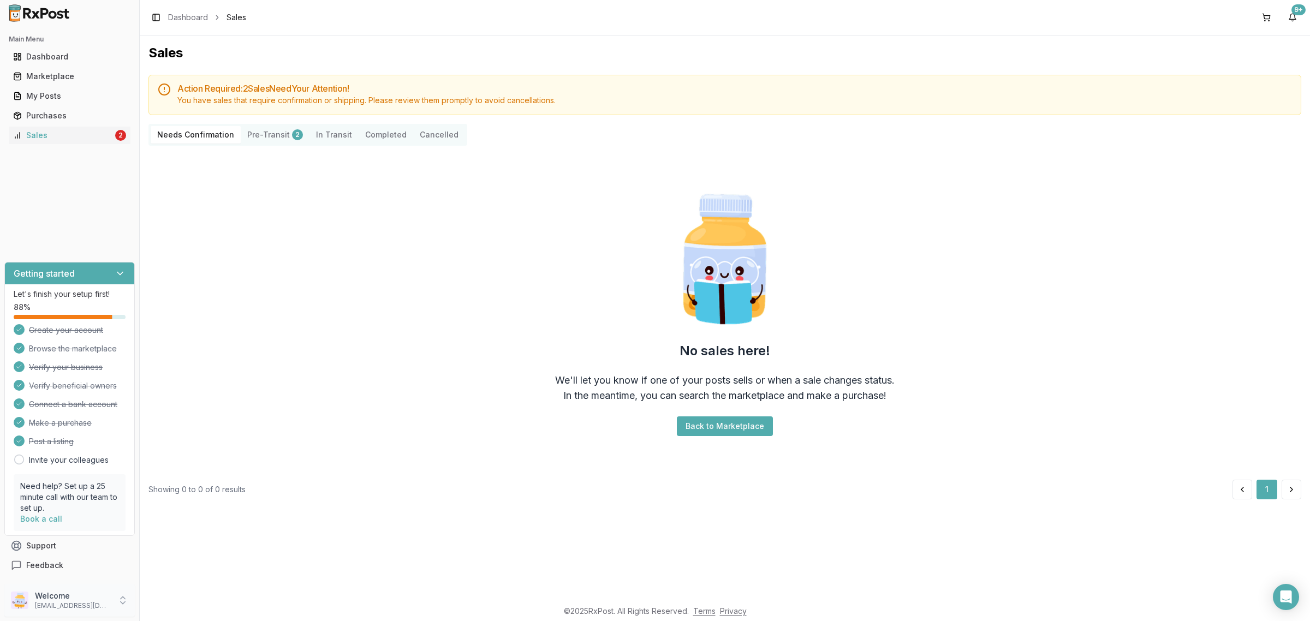
click at [96, 605] on p "ivoryrx12@gmail.com" at bounding box center [73, 605] width 76 height 9
click at [197, 602] on span "Sign Out" at bounding box center [198, 602] width 104 height 11
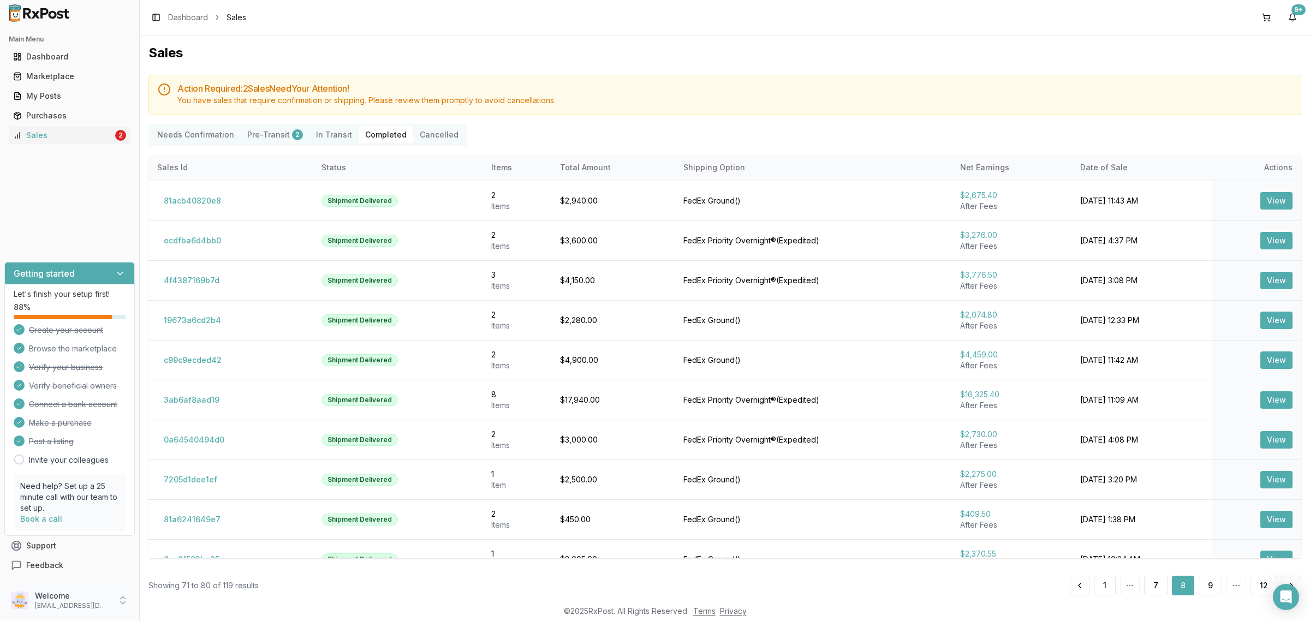
click at [104, 593] on p "Welcome" at bounding box center [73, 595] width 76 height 11
click at [161, 605] on span "Sign Out" at bounding box center [198, 602] width 104 height 11
